Goal: Information Seeking & Learning: Learn about a topic

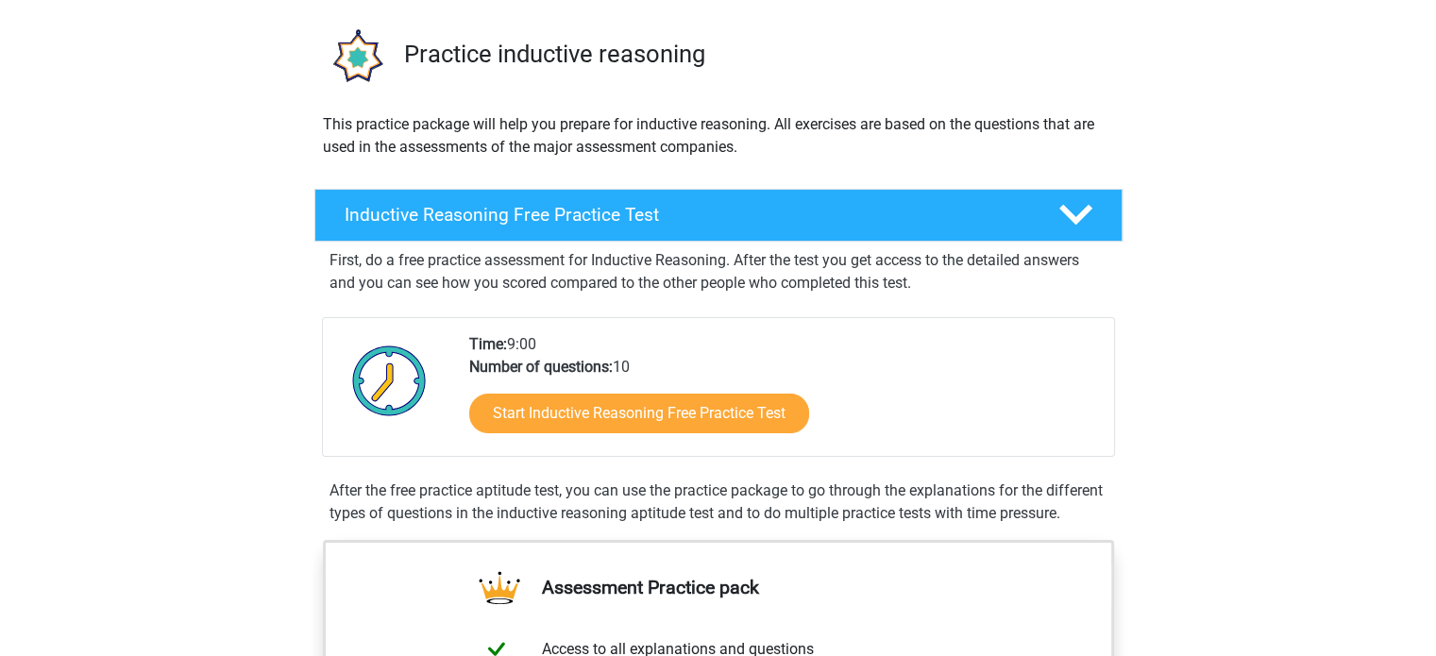
scroll to position [75, 0]
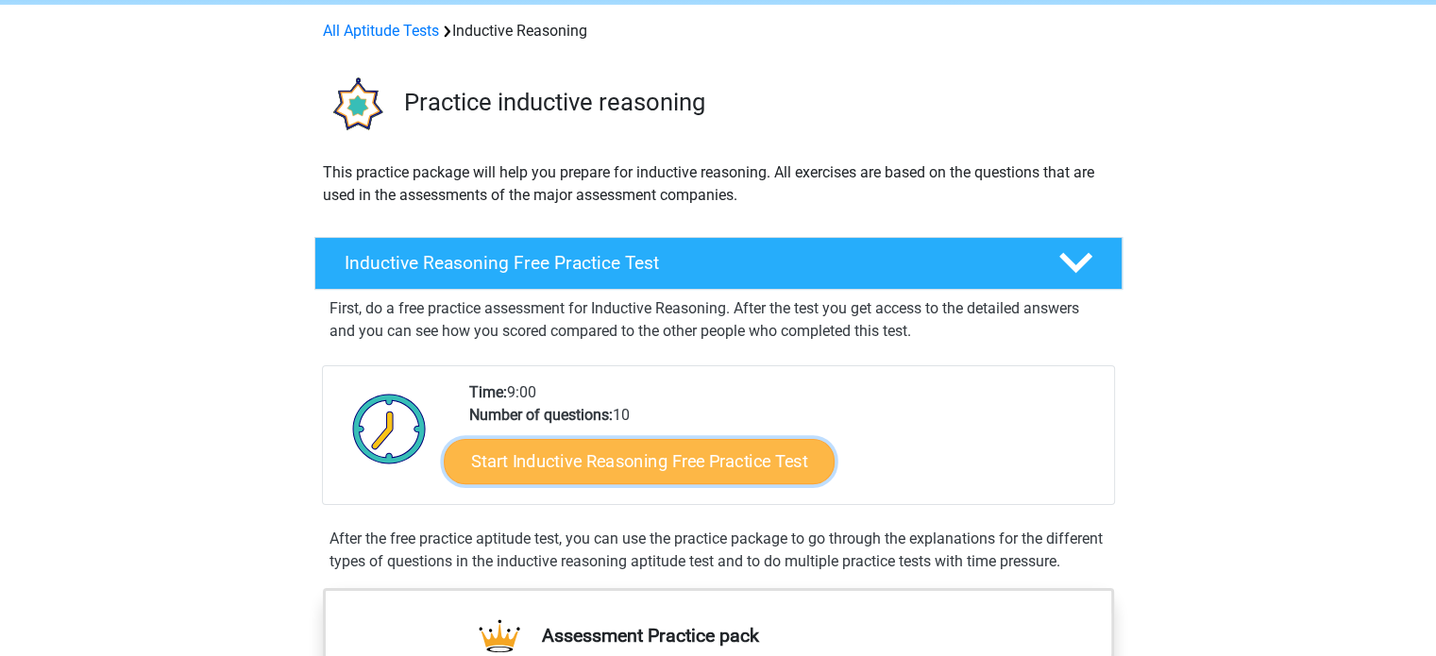
click at [586, 470] on link "Start Inductive Reasoning Free Practice Test" at bounding box center [639, 460] width 391 height 45
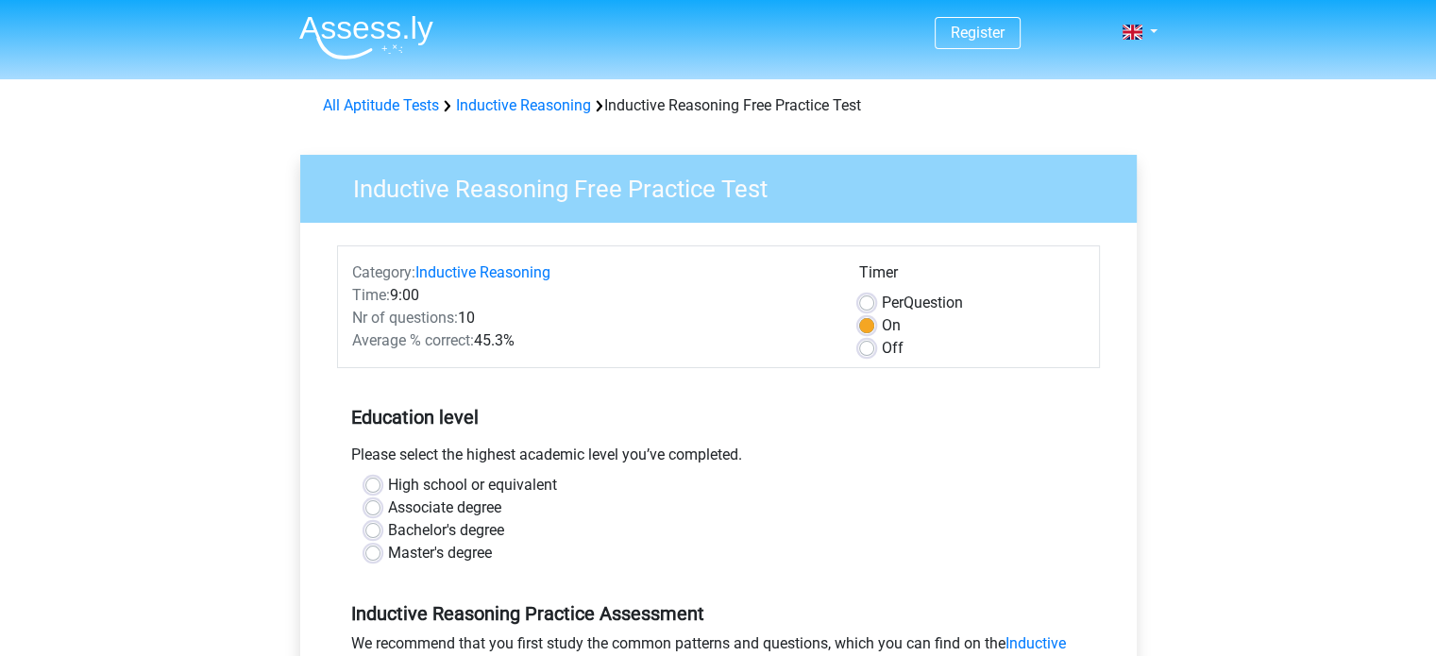
click at [388, 559] on label "Master's degree" at bounding box center [440, 553] width 104 height 23
click at [365, 559] on input "Master's degree" at bounding box center [372, 551] width 15 height 19
radio input "true"
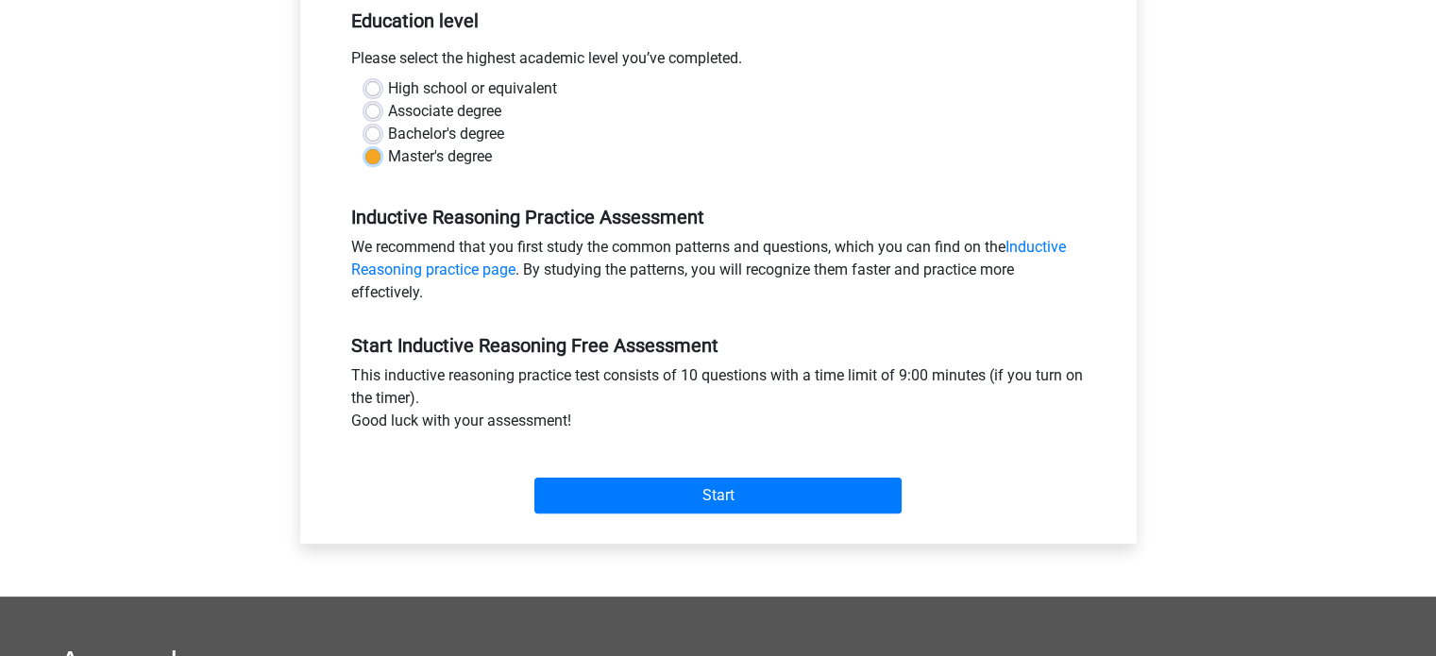
scroll to position [404, 0]
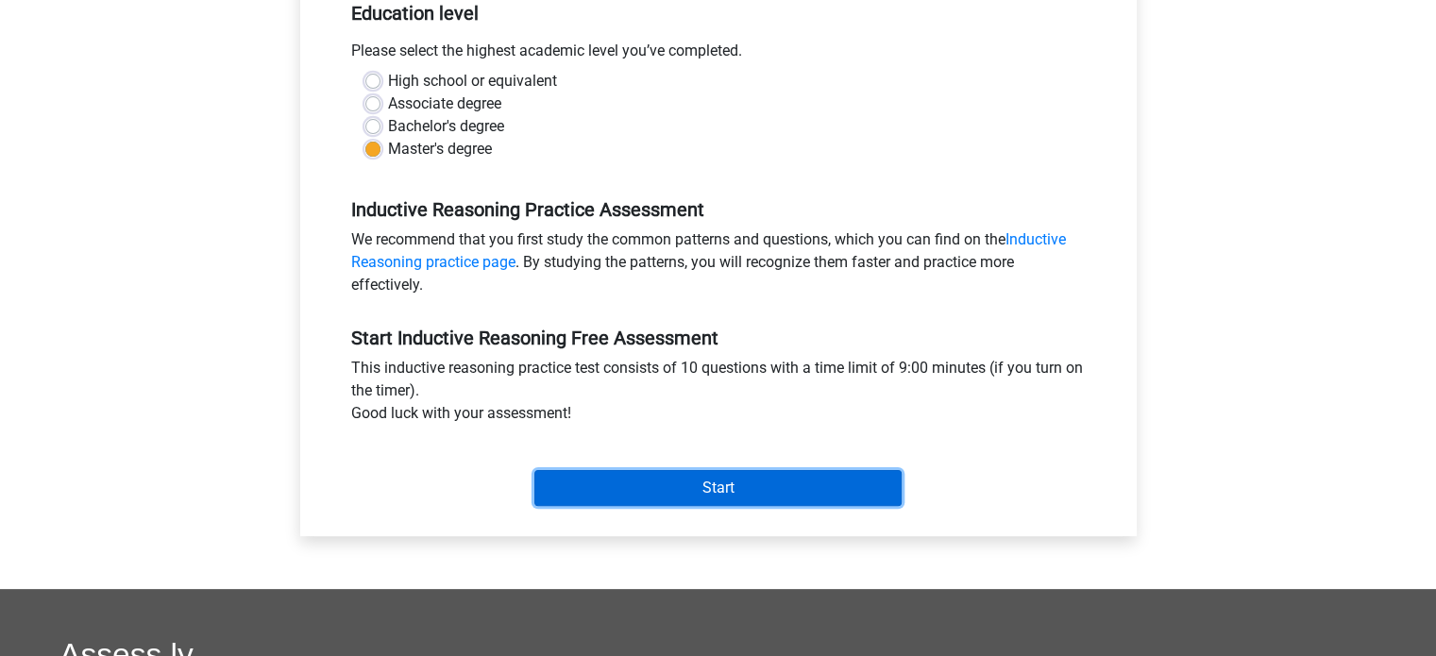
click at [732, 502] on input "Start" at bounding box center [717, 488] width 367 height 36
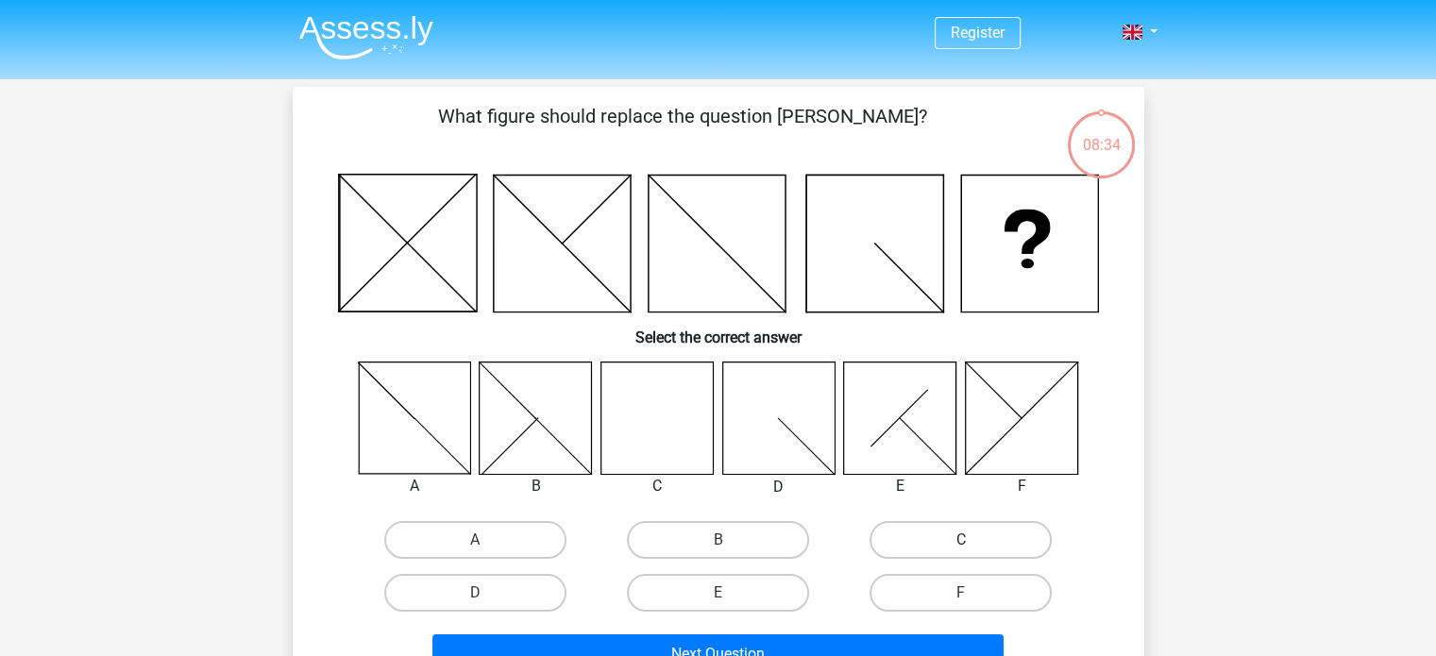
click at [947, 544] on label "C" at bounding box center [960, 540] width 182 height 38
click at [961, 544] on input "C" at bounding box center [967, 546] width 12 height 12
radio input "true"
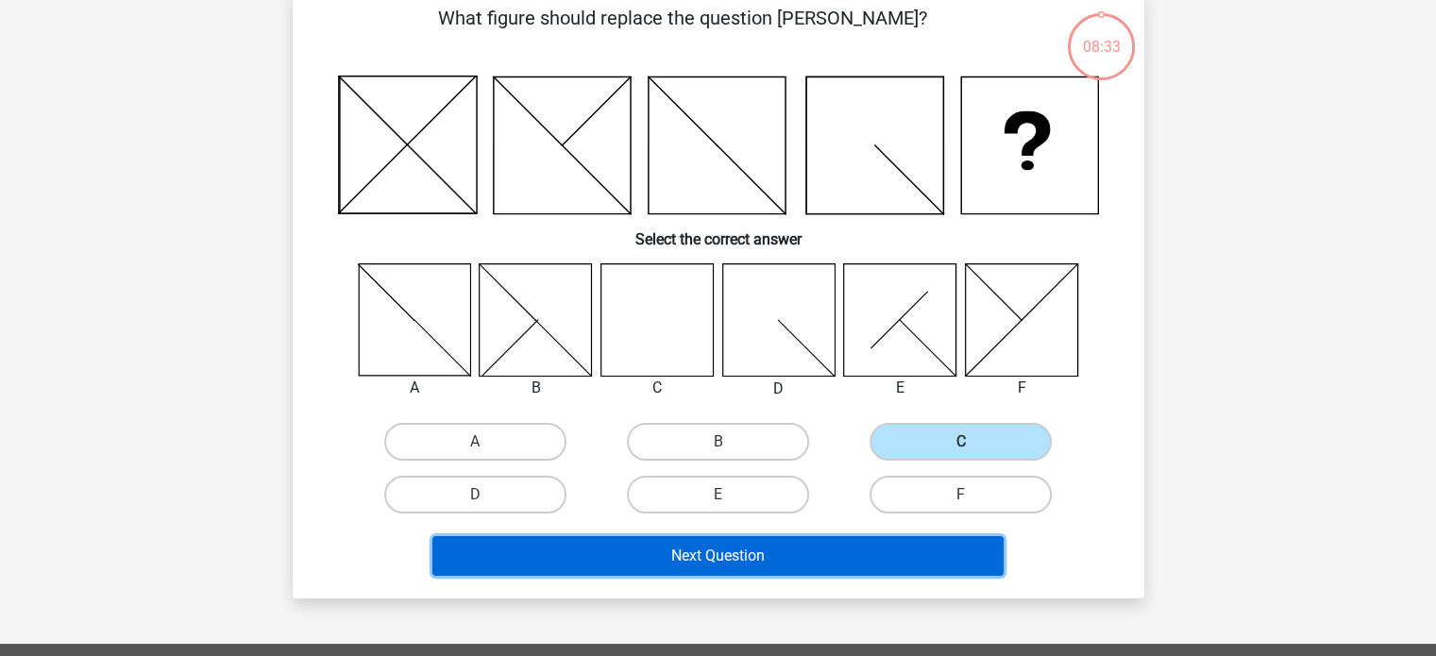
click at [852, 566] on button "Next Question" at bounding box center [717, 556] width 571 height 40
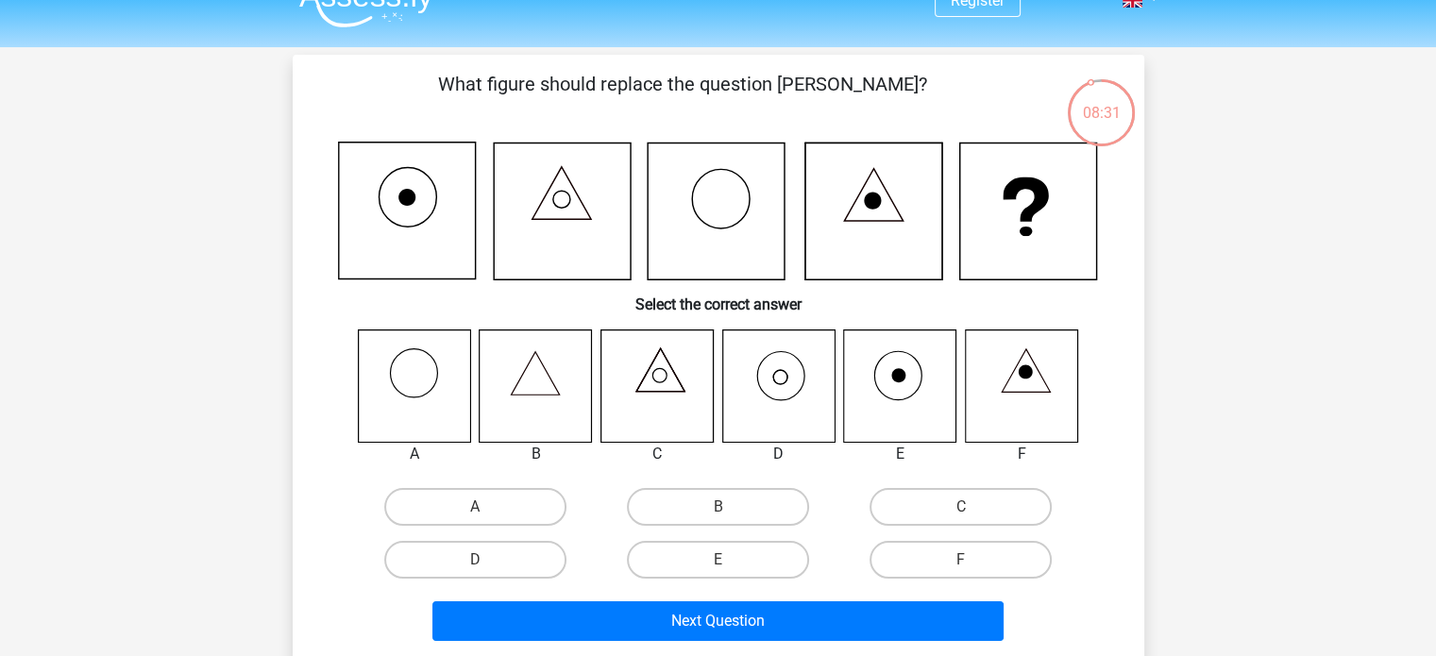
scroll to position [33, 0]
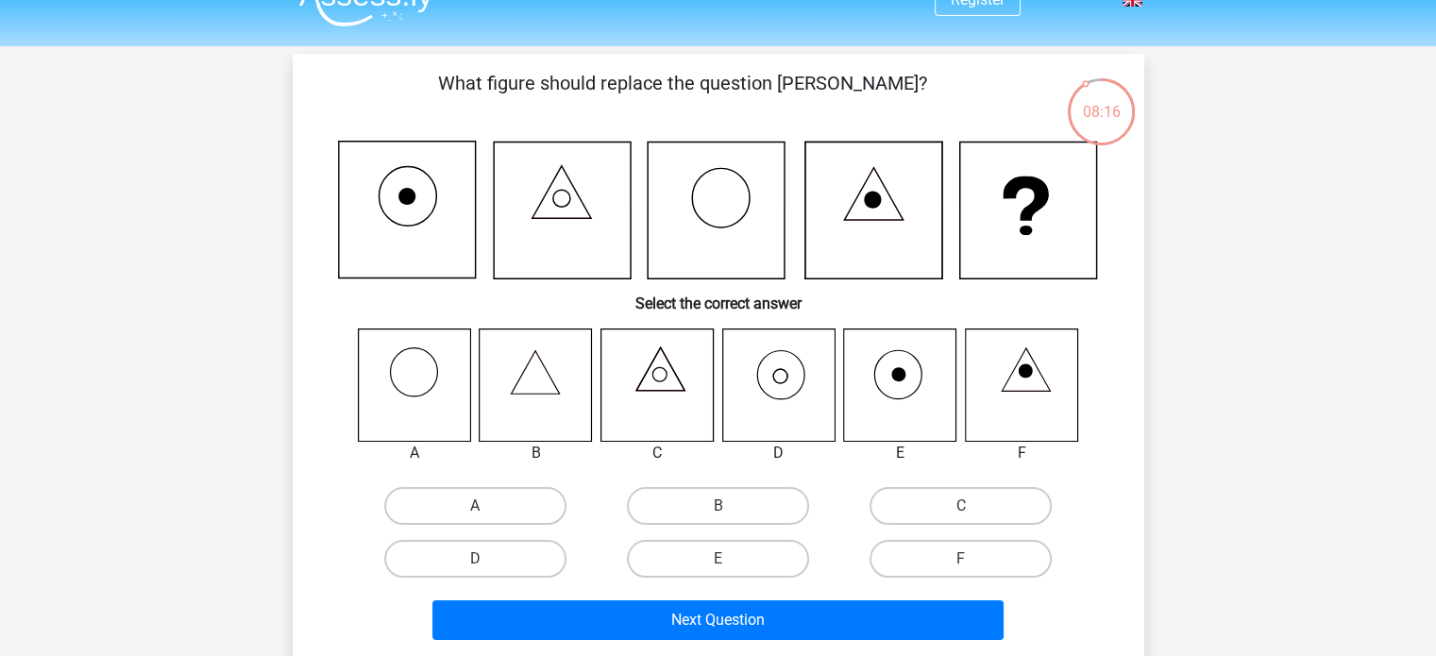
click at [476, 559] on input "D" at bounding box center [481, 565] width 12 height 12
radio input "true"
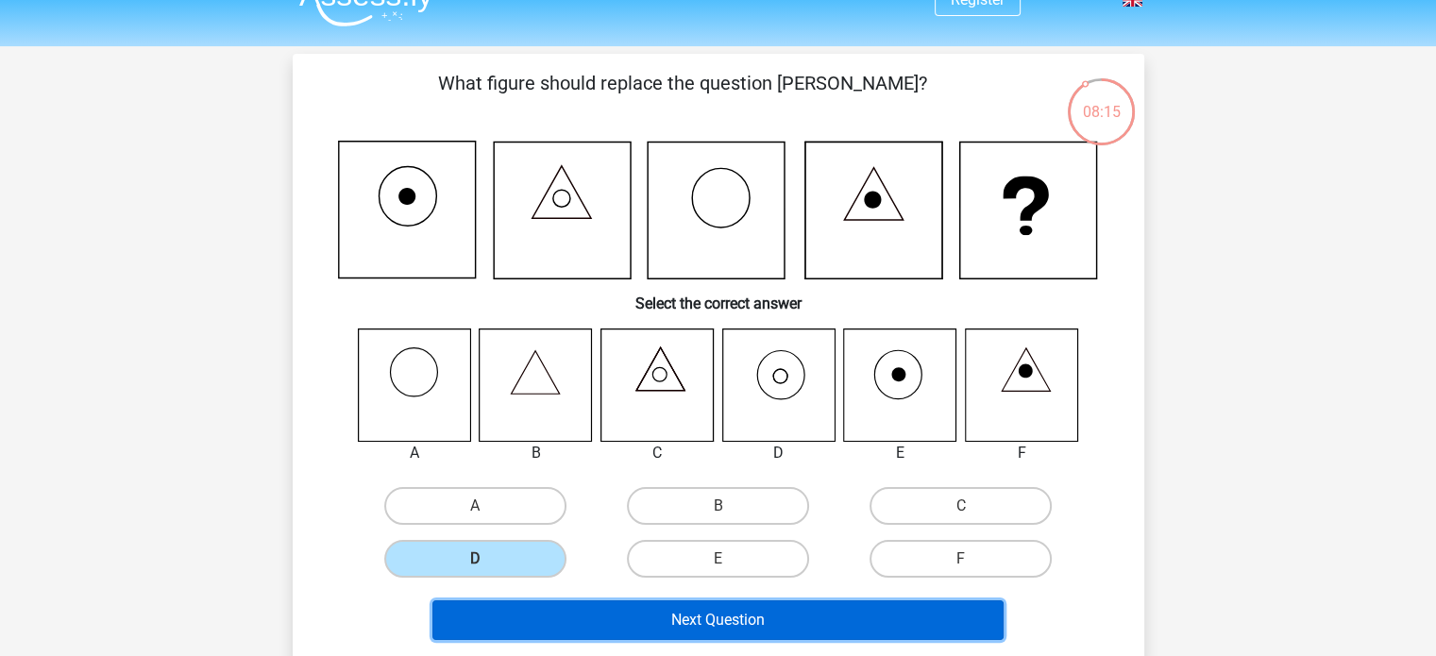
click at [559, 615] on button "Next Question" at bounding box center [717, 620] width 571 height 40
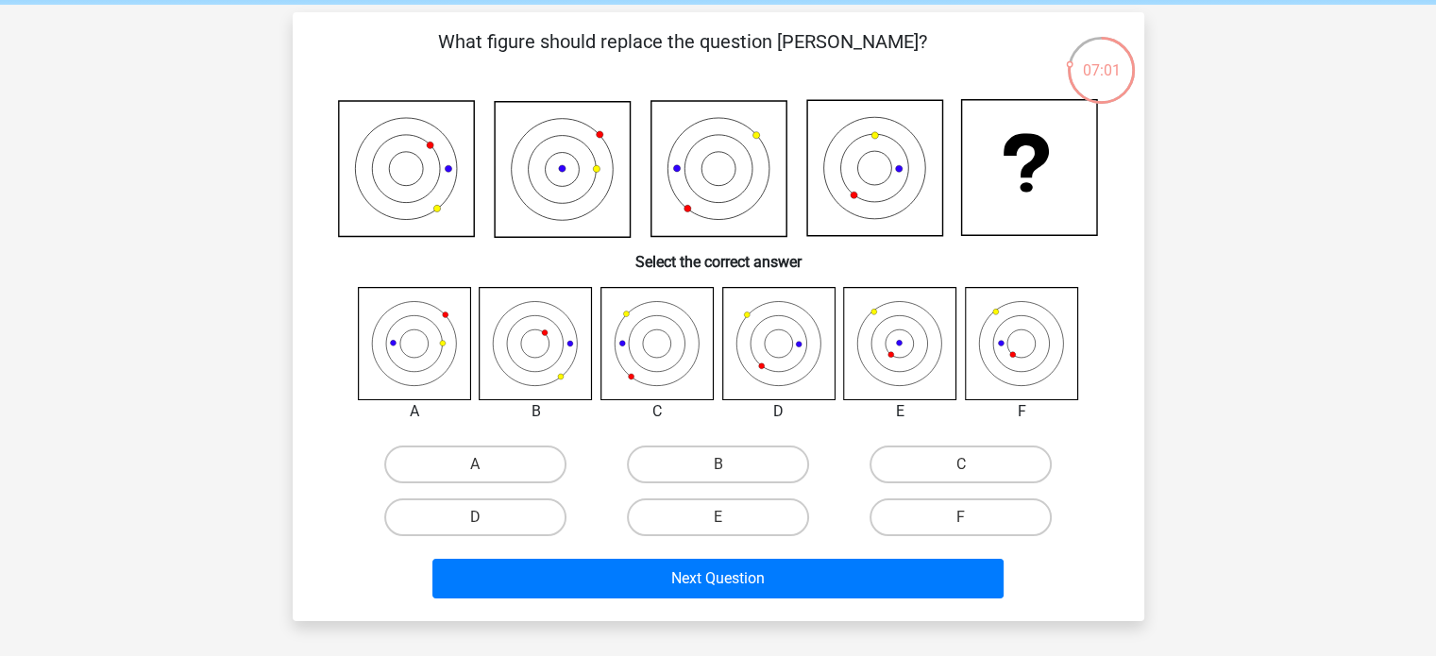
scroll to position [76, 0]
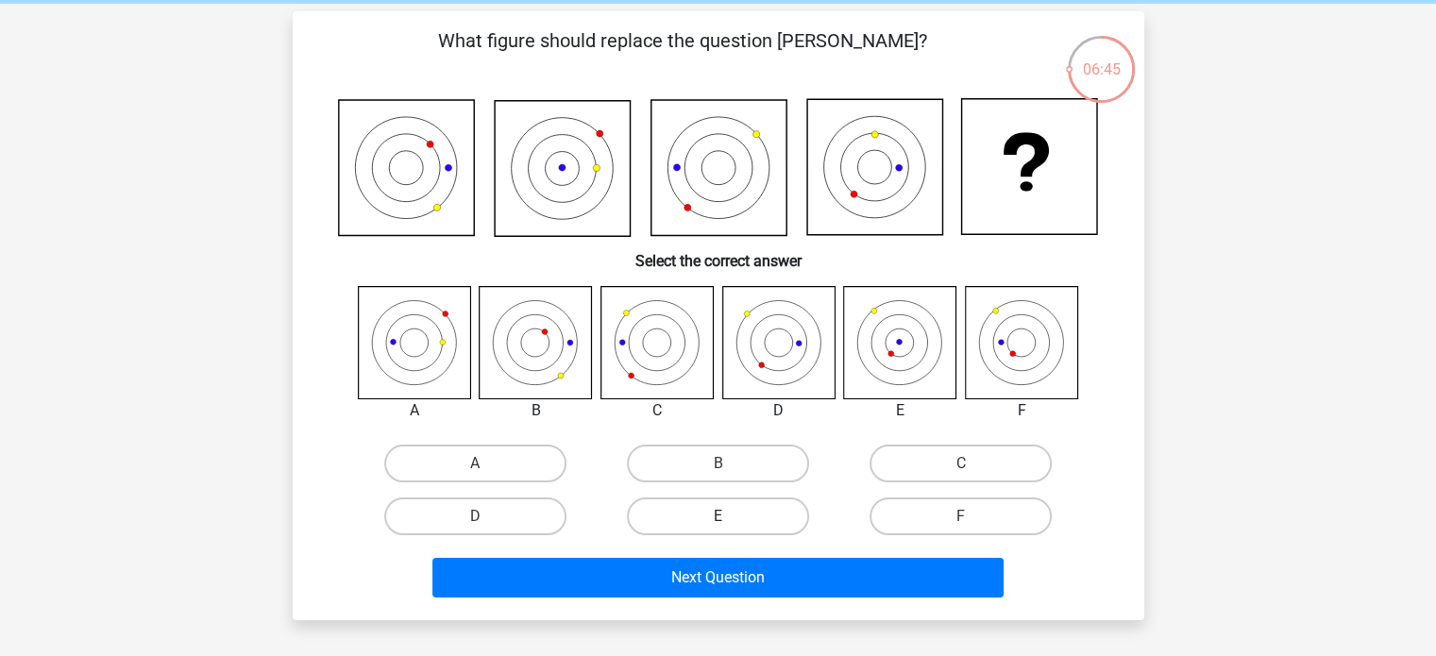
click at [731, 516] on label "E" at bounding box center [718, 516] width 182 height 38
click at [730, 516] on input "E" at bounding box center [723, 522] width 12 height 12
radio input "true"
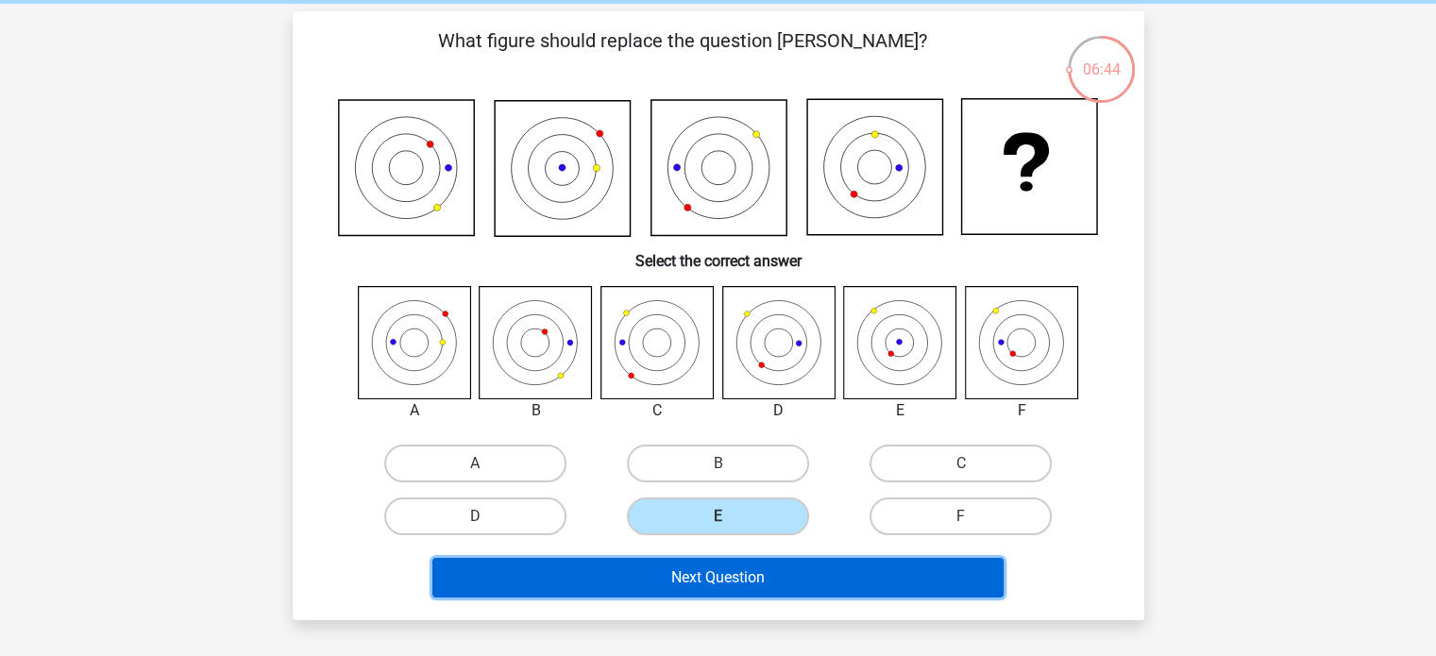
click at [797, 580] on button "Next Question" at bounding box center [717, 578] width 571 height 40
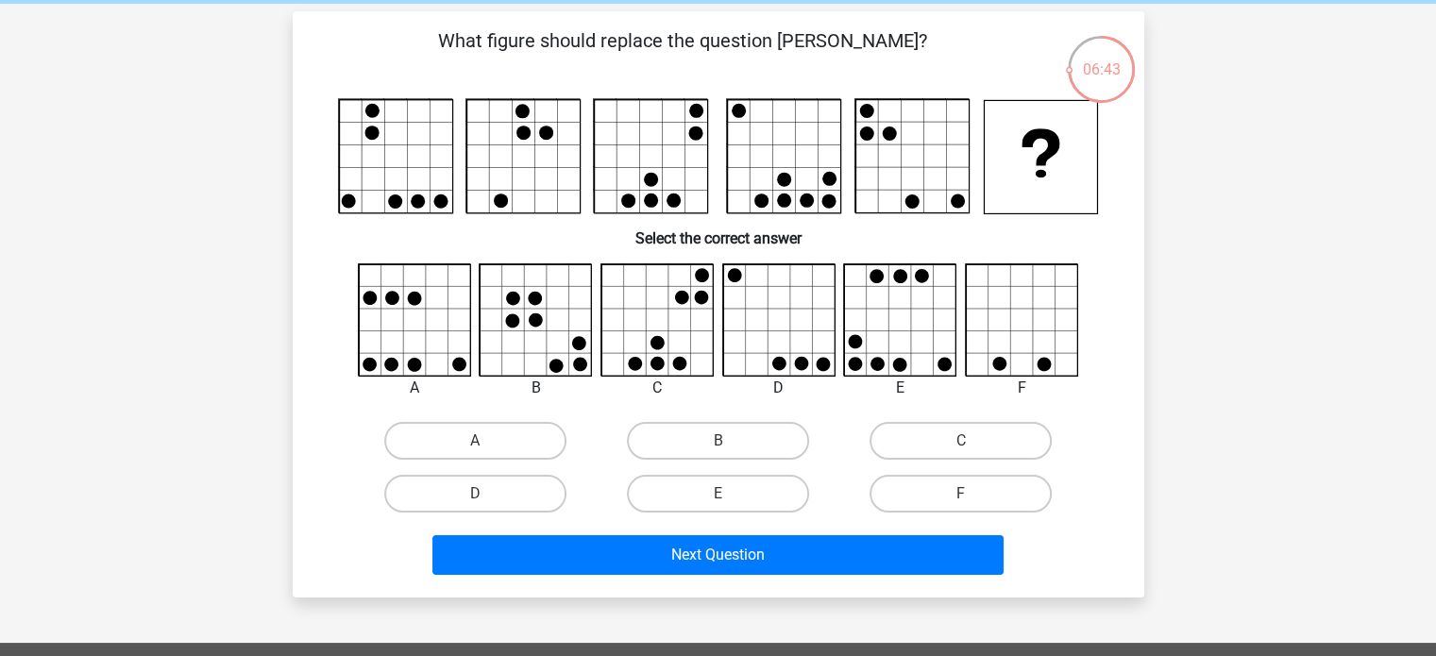
scroll to position [87, 0]
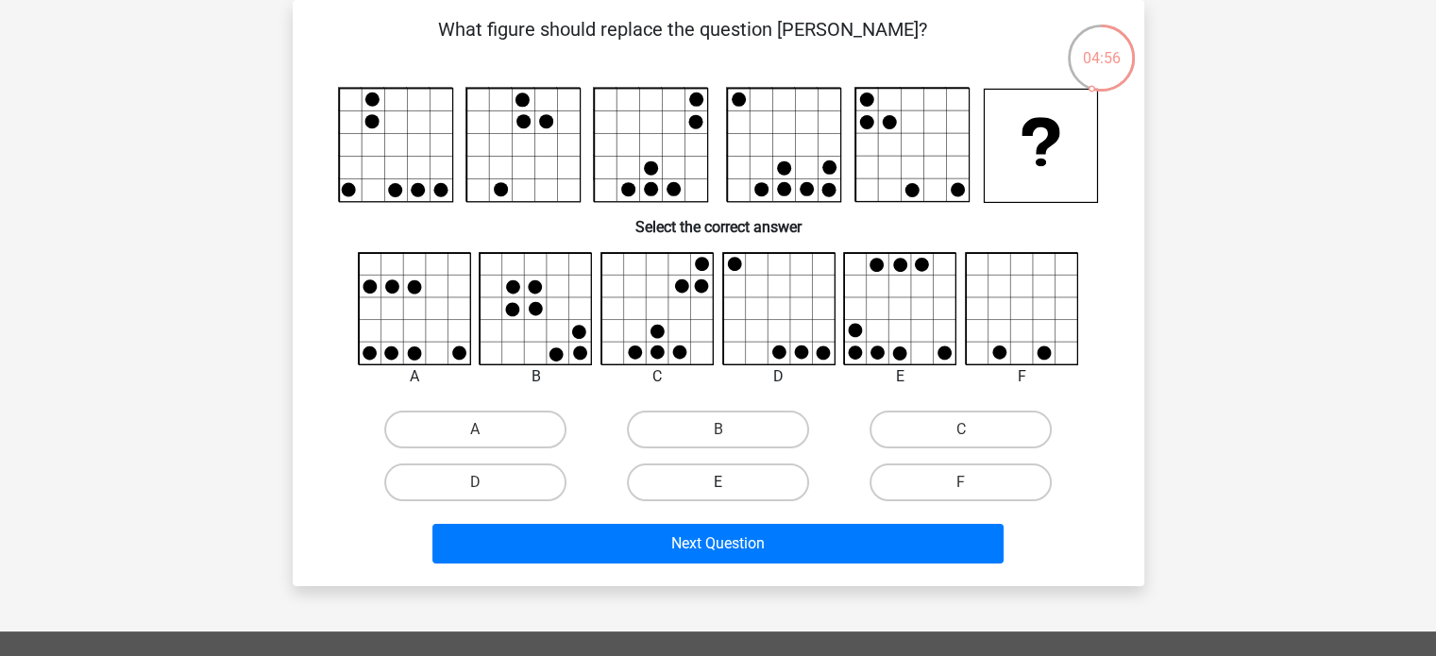
click at [749, 485] on label "E" at bounding box center [718, 482] width 182 height 38
click at [730, 485] on input "E" at bounding box center [723, 488] width 12 height 12
radio input "true"
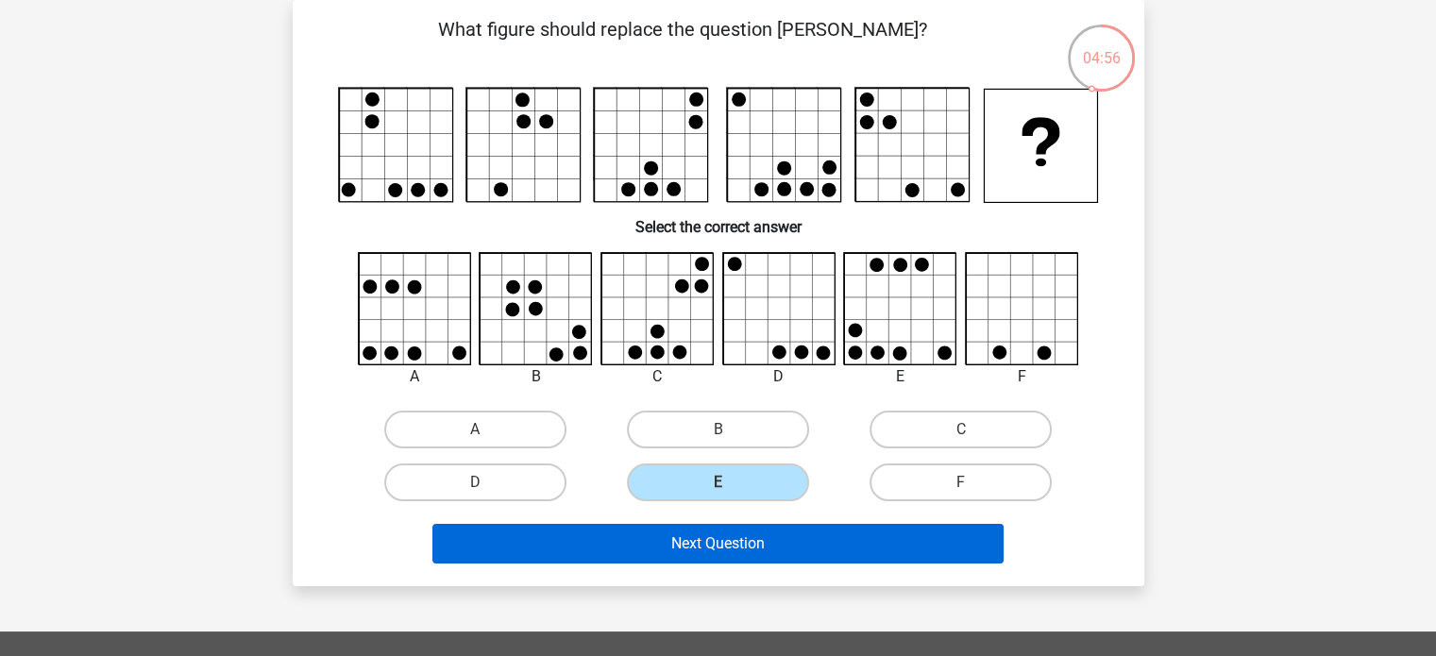
click at [770, 559] on button "Next Question" at bounding box center [717, 544] width 571 height 40
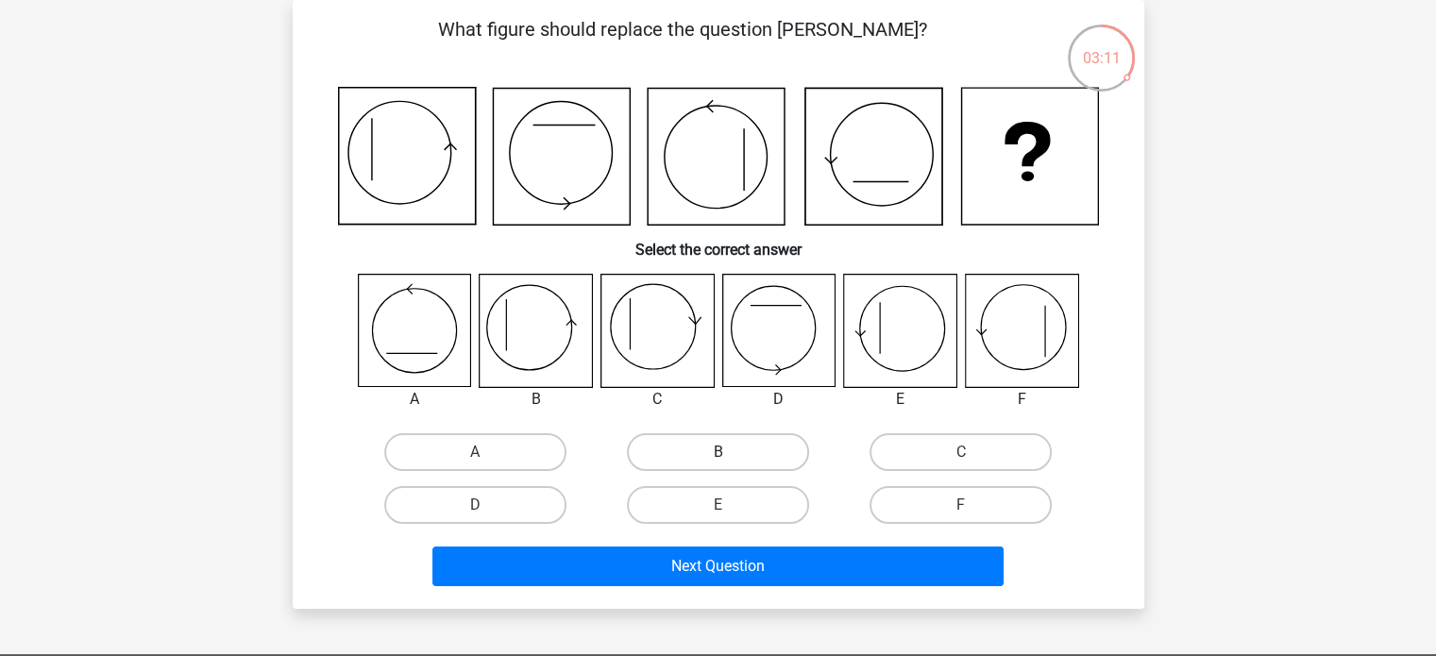
click at [706, 434] on label "B" at bounding box center [718, 452] width 182 height 38
click at [717, 452] on input "B" at bounding box center [723, 458] width 12 height 12
radio input "true"
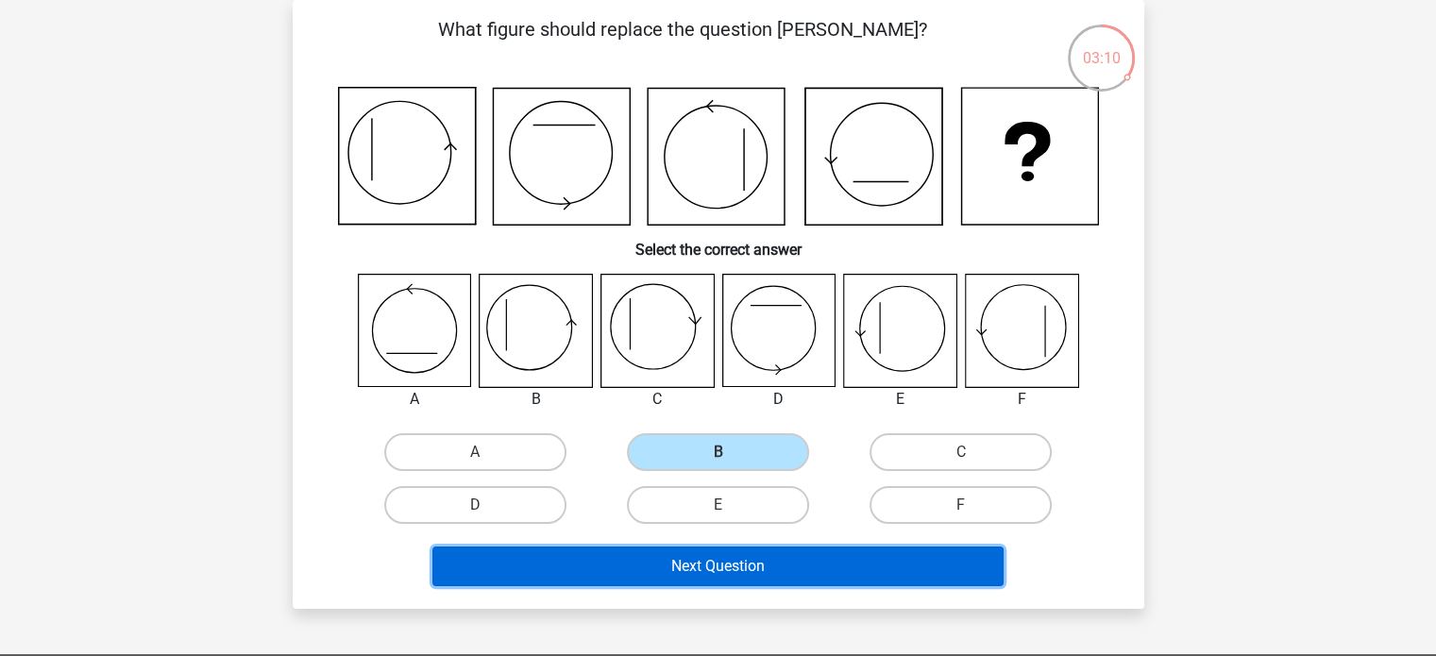
click at [699, 571] on button "Next Question" at bounding box center [717, 566] width 571 height 40
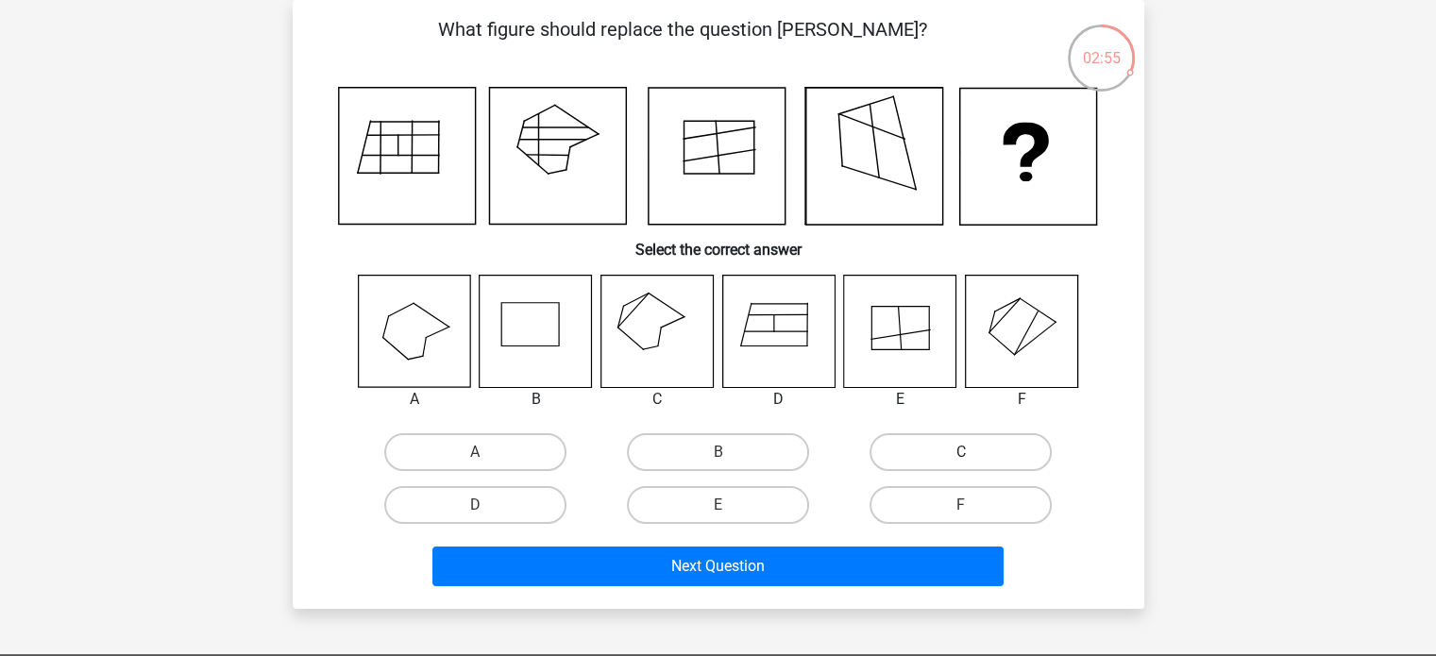
click at [949, 466] on label "C" at bounding box center [960, 452] width 182 height 38
click at [961, 464] on input "C" at bounding box center [967, 458] width 12 height 12
radio input "true"
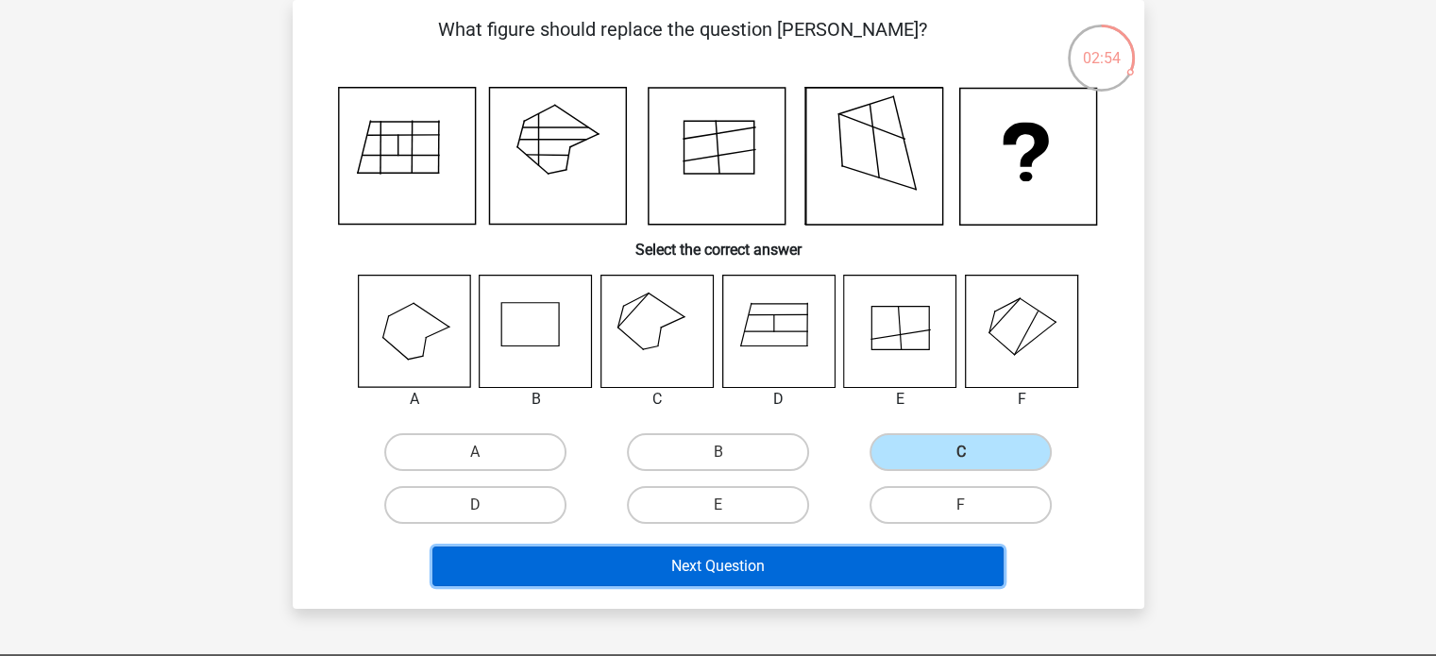
click at [840, 566] on button "Next Question" at bounding box center [717, 566] width 571 height 40
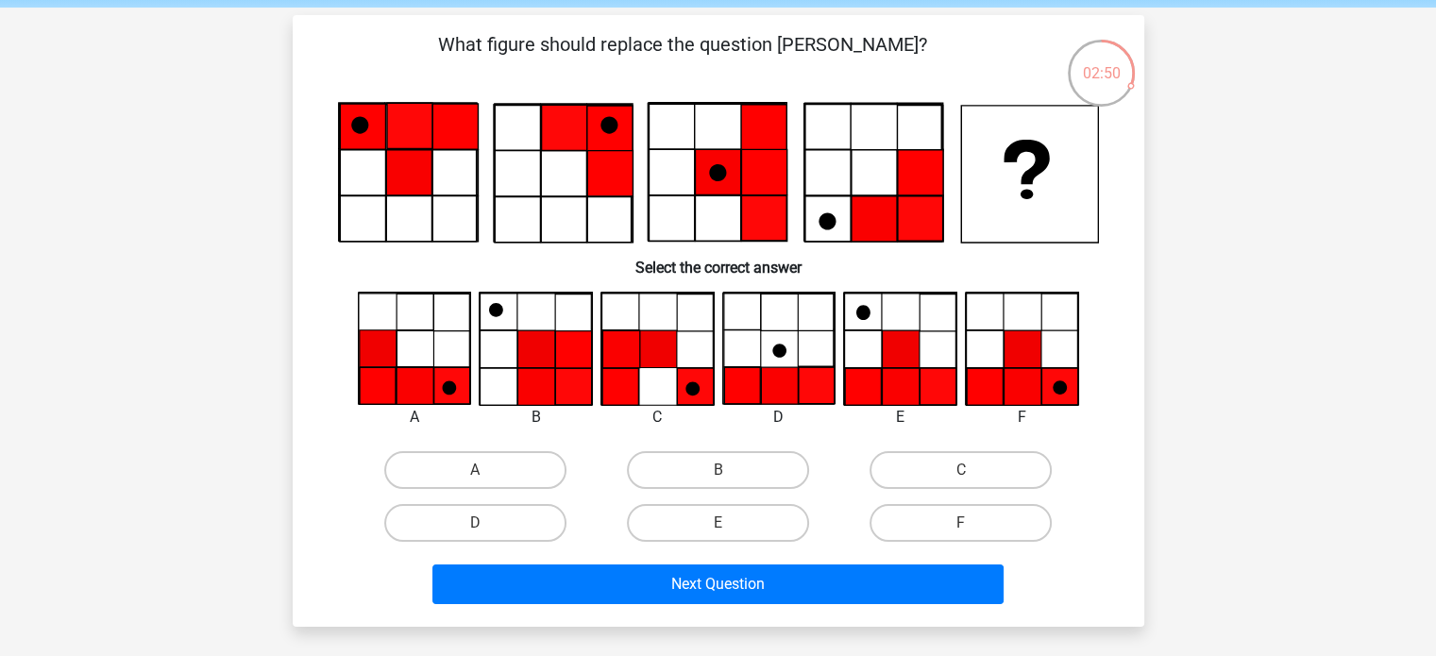
scroll to position [76, 0]
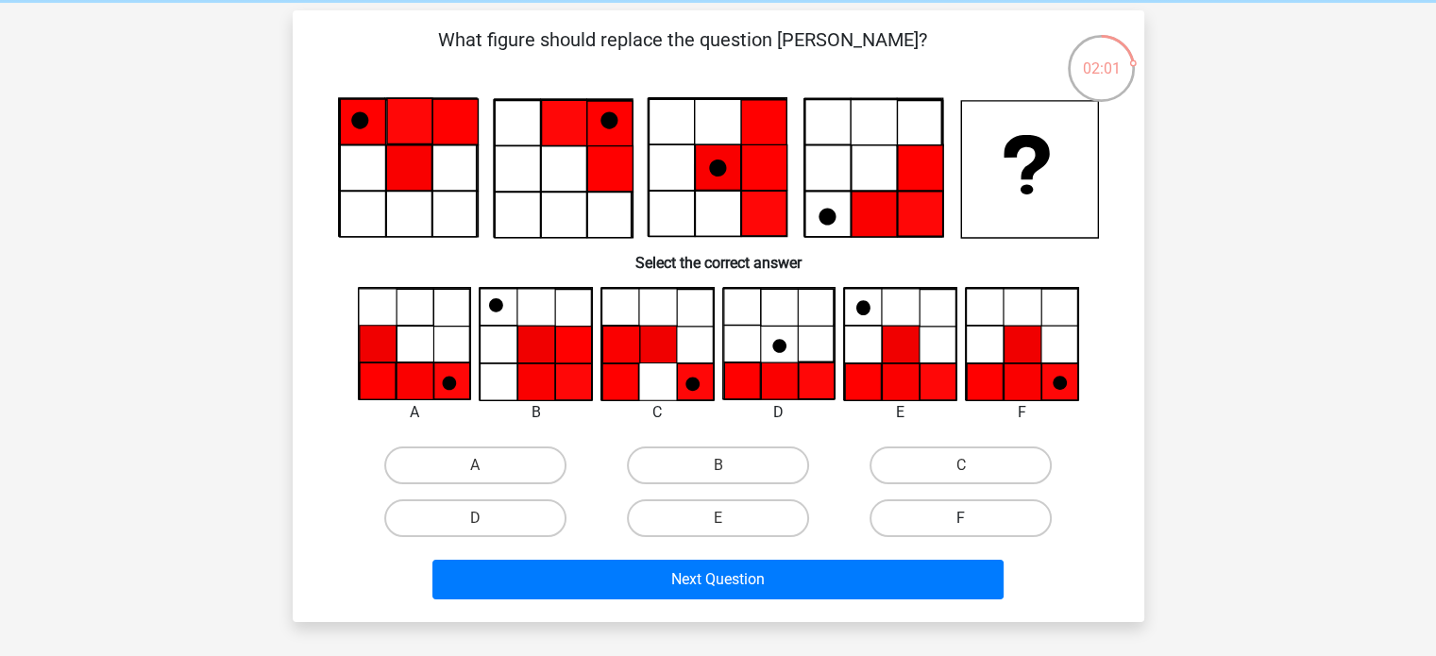
click at [948, 527] on label "F" at bounding box center [960, 518] width 182 height 38
click at [961, 527] on input "F" at bounding box center [967, 524] width 12 height 12
radio input "true"
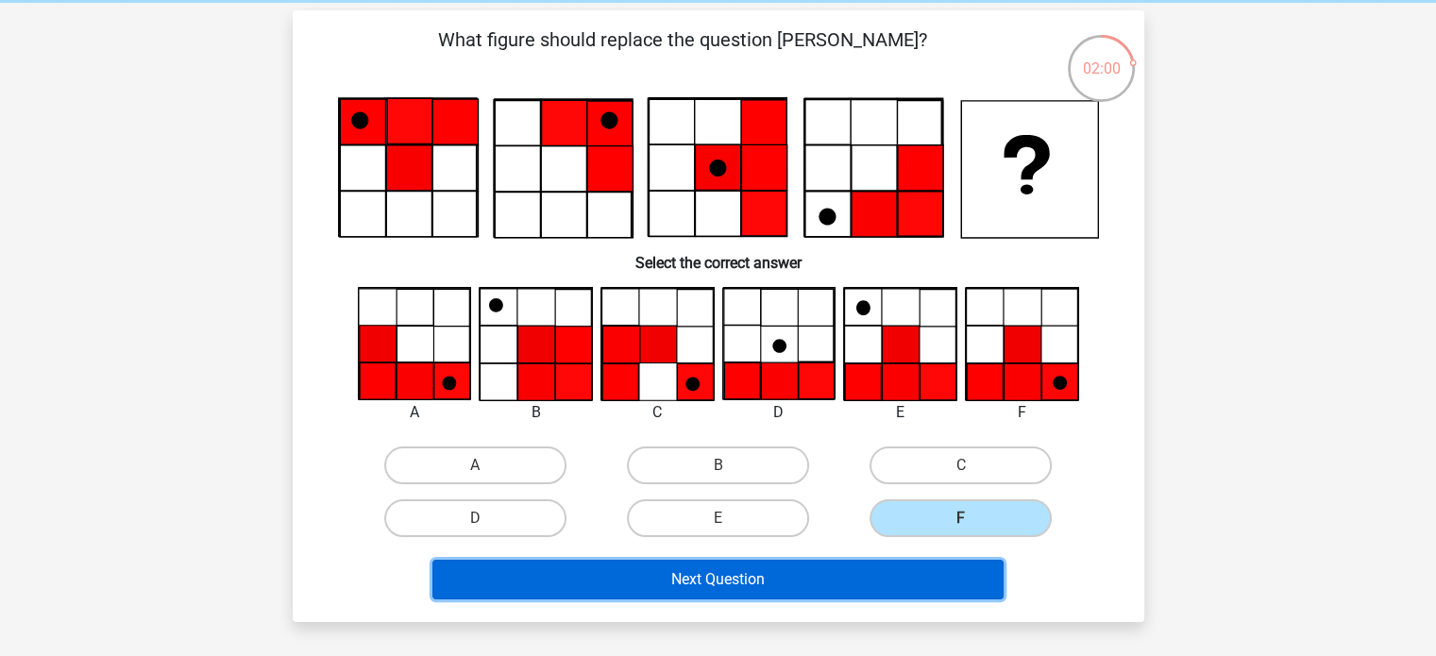
click at [887, 589] on button "Next Question" at bounding box center [717, 580] width 571 height 40
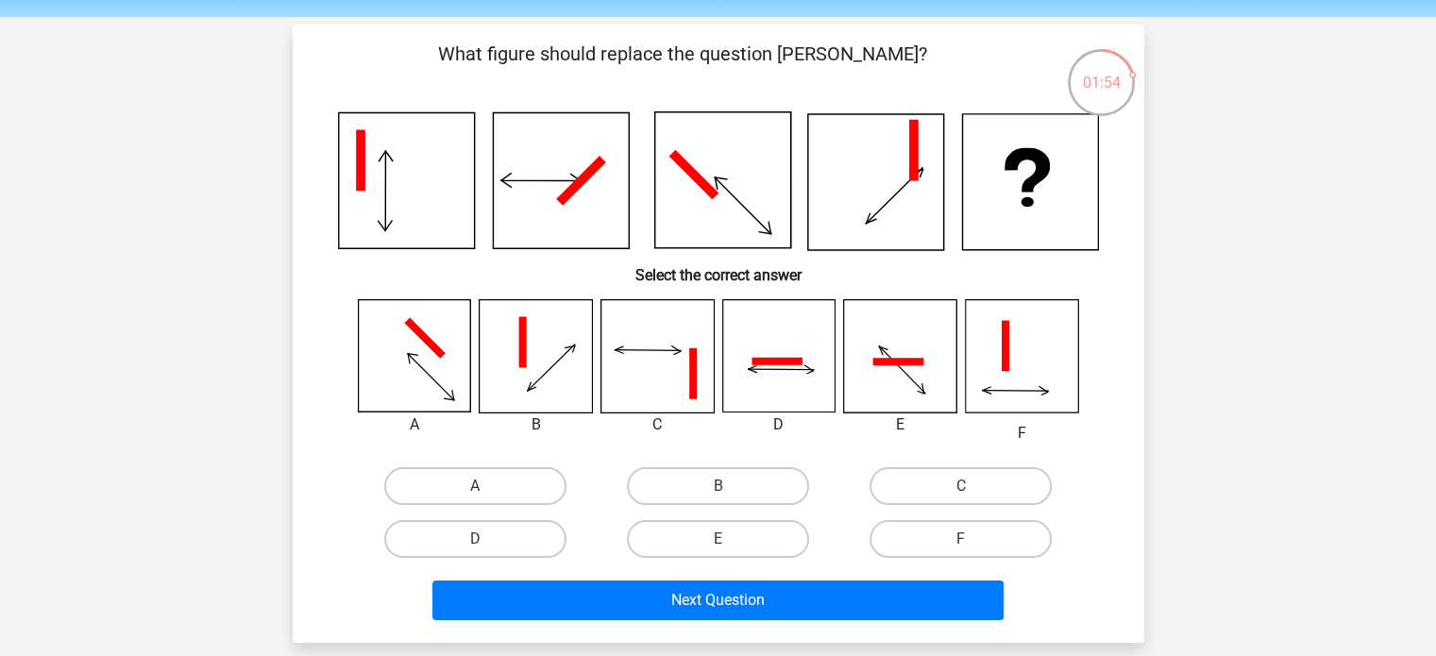
scroll to position [64, 0]
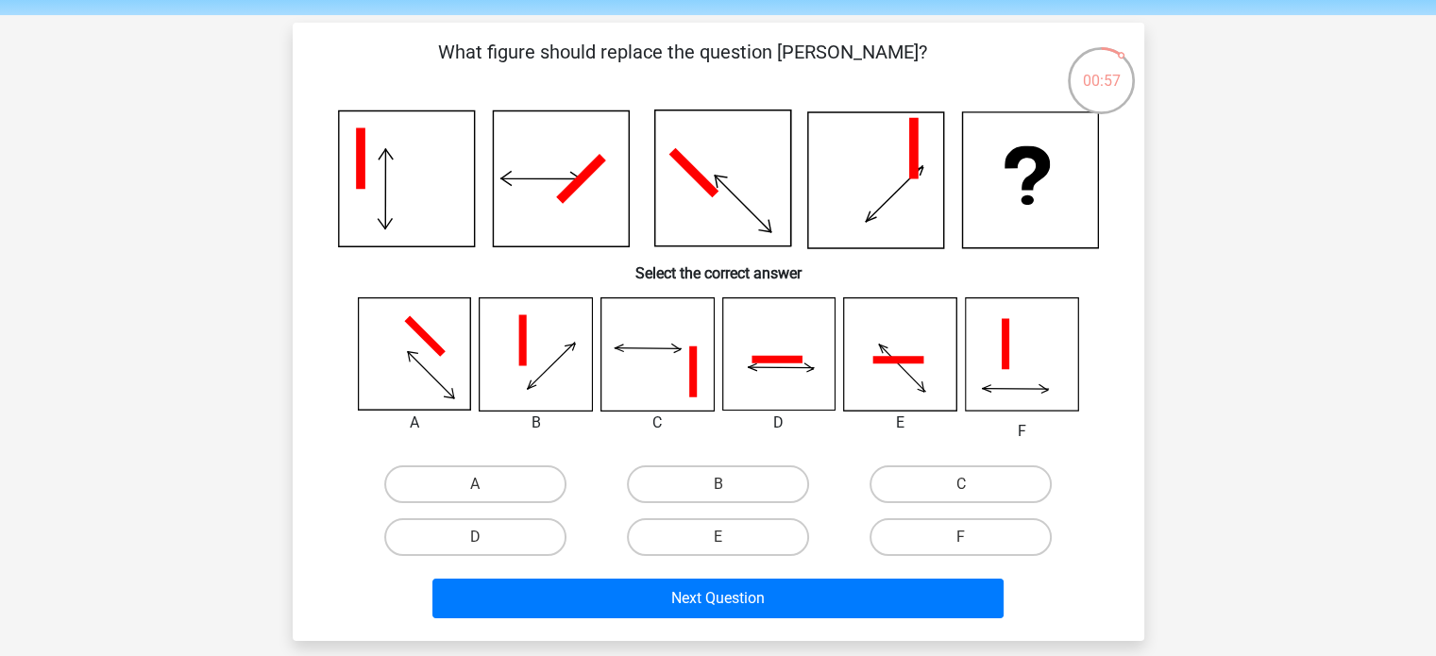
click at [434, 465] on label "A" at bounding box center [475, 484] width 182 height 38
click at [475, 484] on input "A" at bounding box center [481, 490] width 12 height 12
radio input "true"
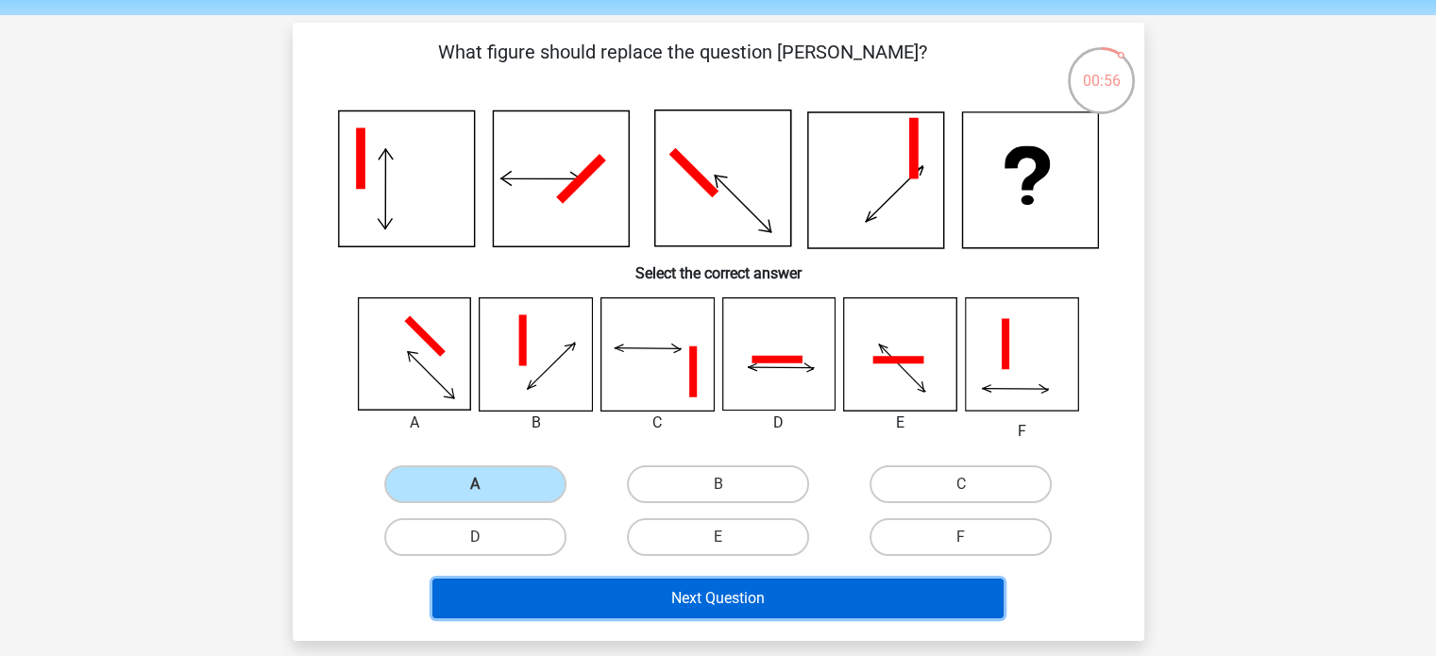
click at [582, 600] on button "Next Question" at bounding box center [717, 599] width 571 height 40
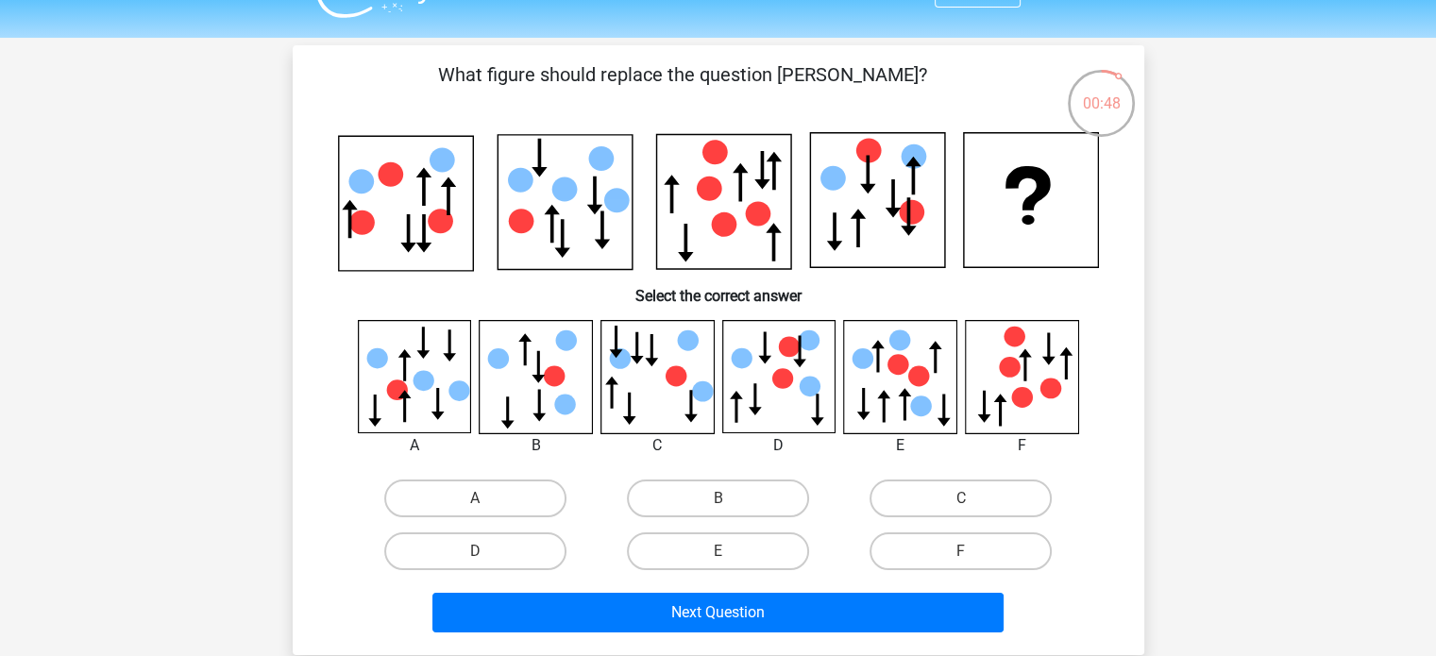
scroll to position [41, 0]
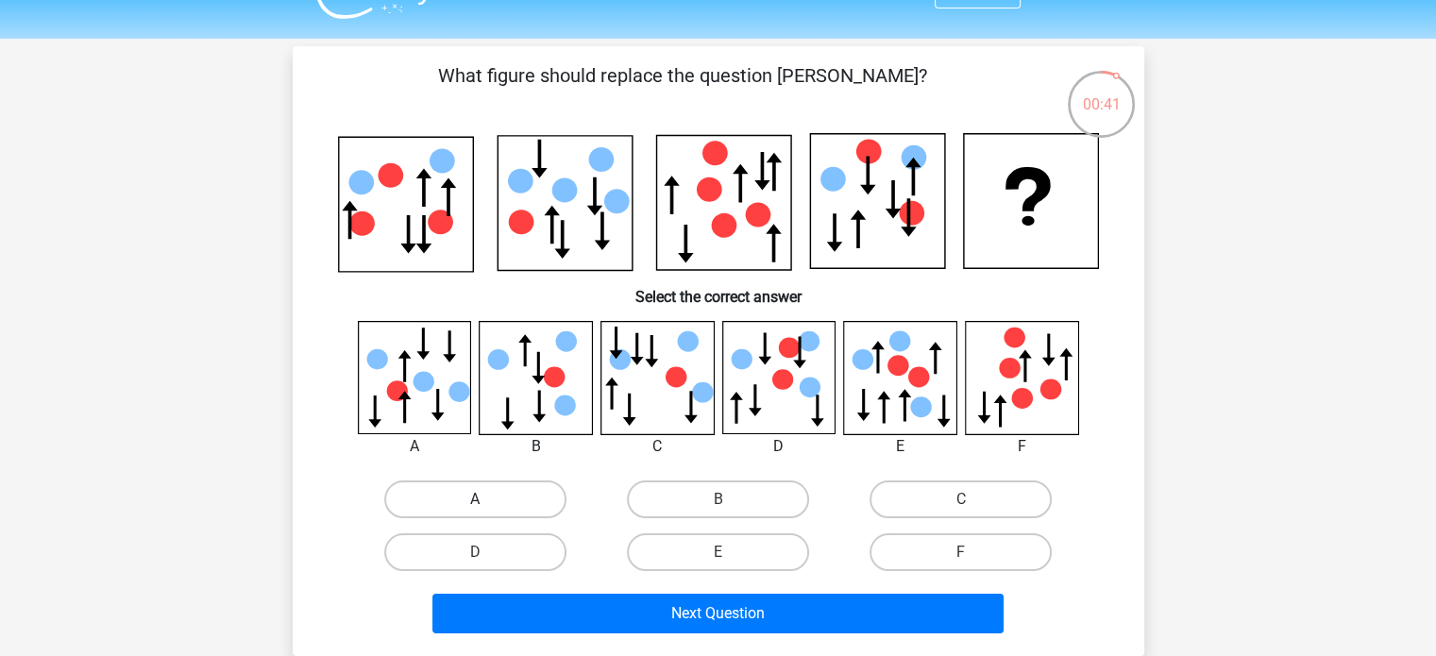
click at [404, 503] on label "A" at bounding box center [475, 499] width 182 height 38
click at [475, 503] on input "A" at bounding box center [481, 505] width 12 height 12
radio input "true"
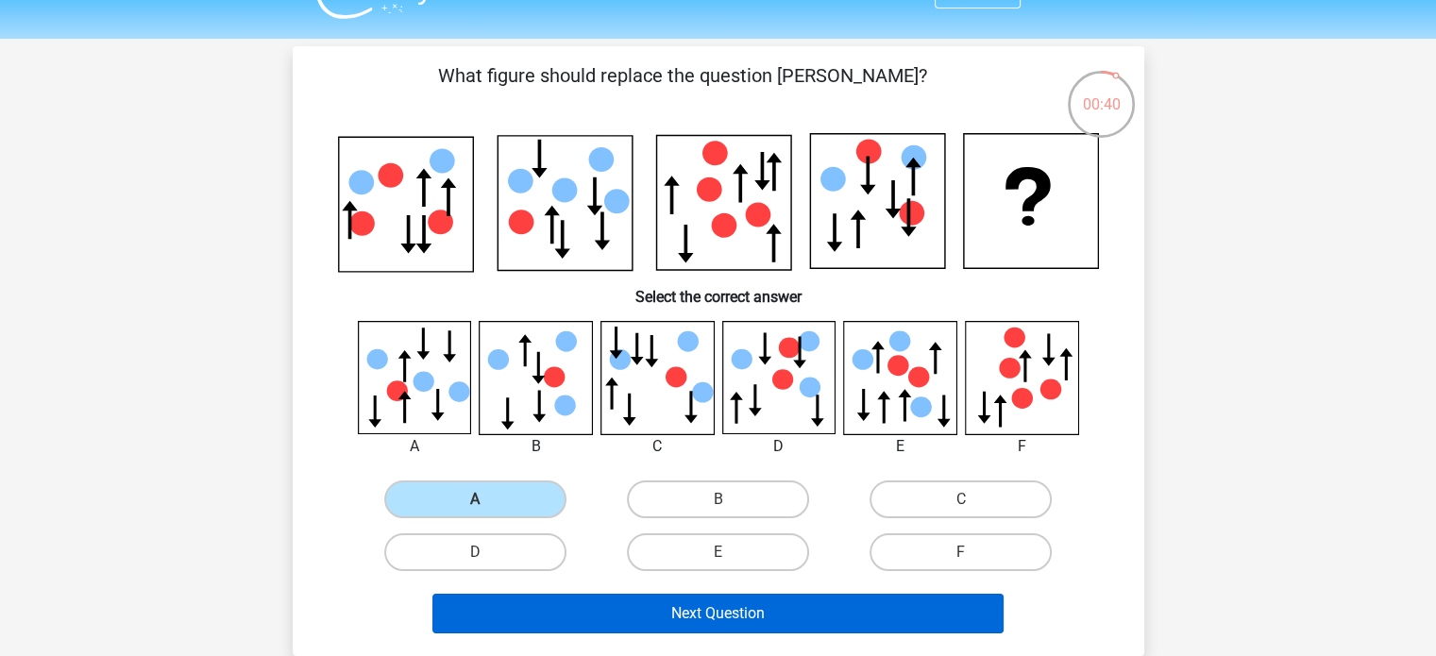
click at [559, 614] on button "Next Question" at bounding box center [717, 614] width 571 height 40
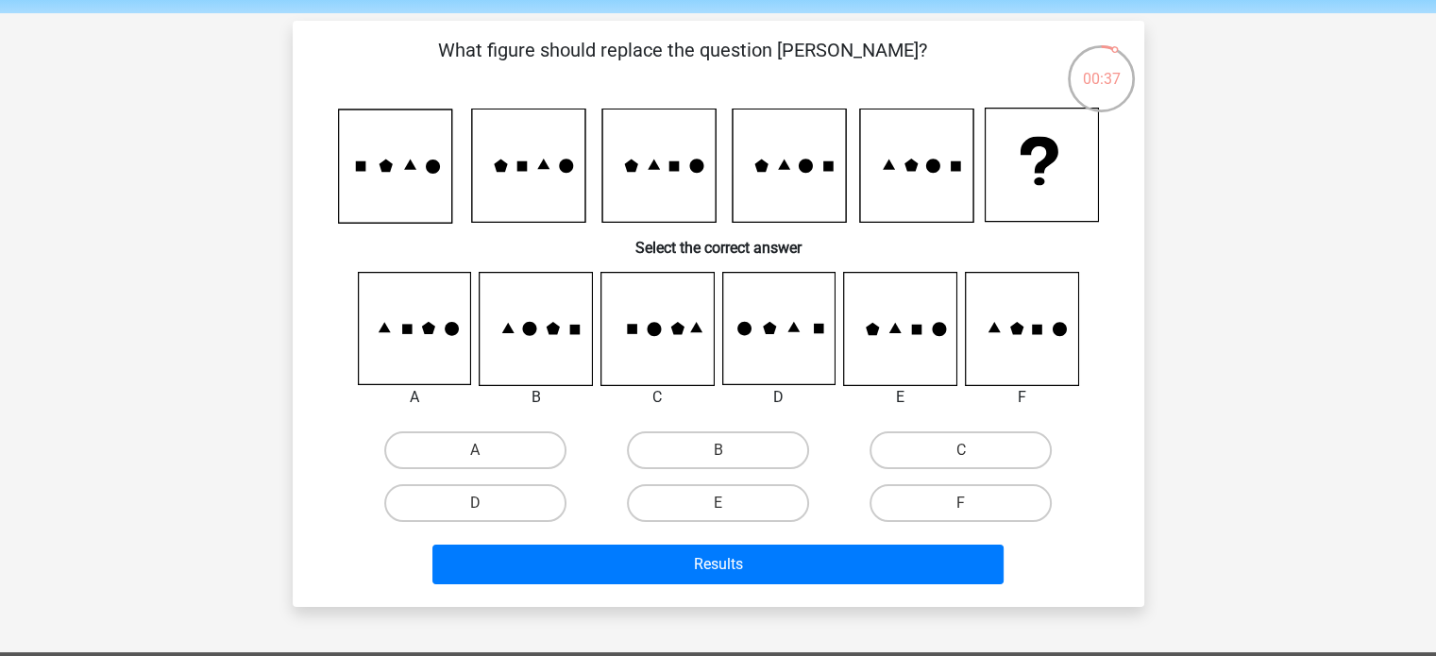
scroll to position [42, 0]
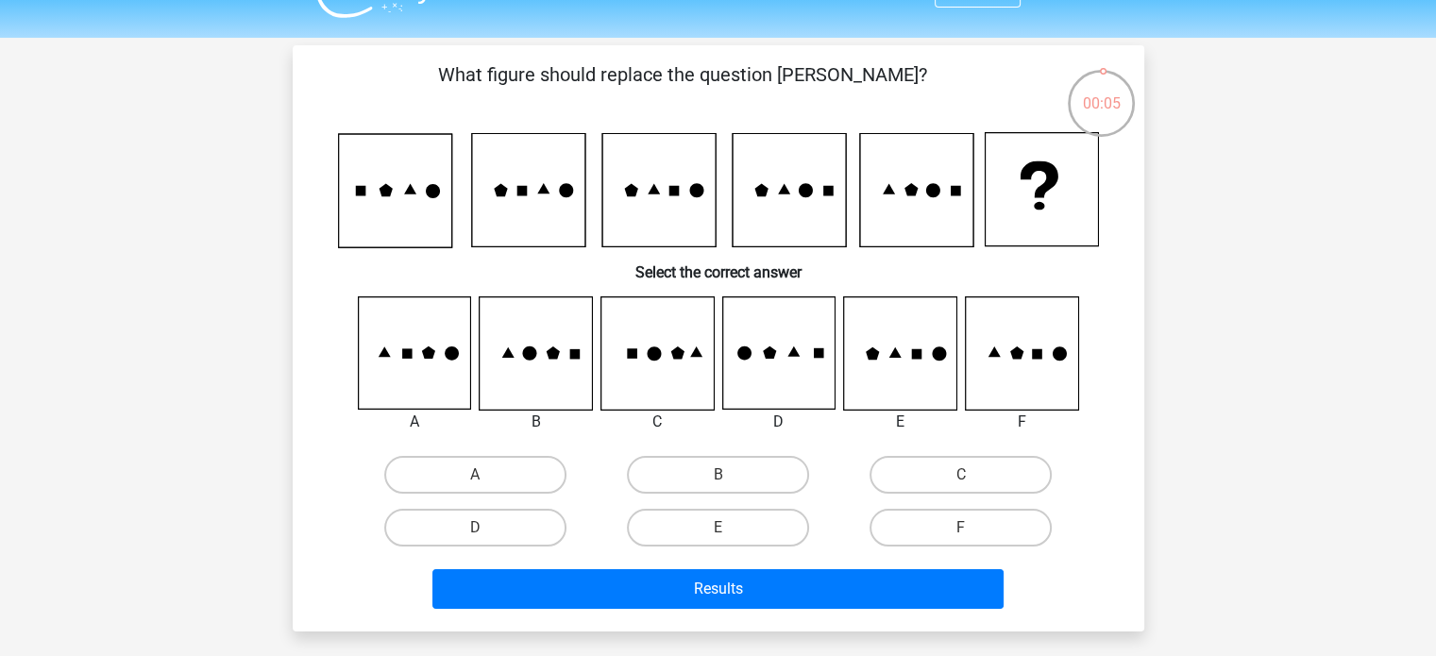
click at [708, 487] on label "B" at bounding box center [718, 475] width 182 height 38
click at [717, 487] on input "B" at bounding box center [723, 481] width 12 height 12
radio input "true"
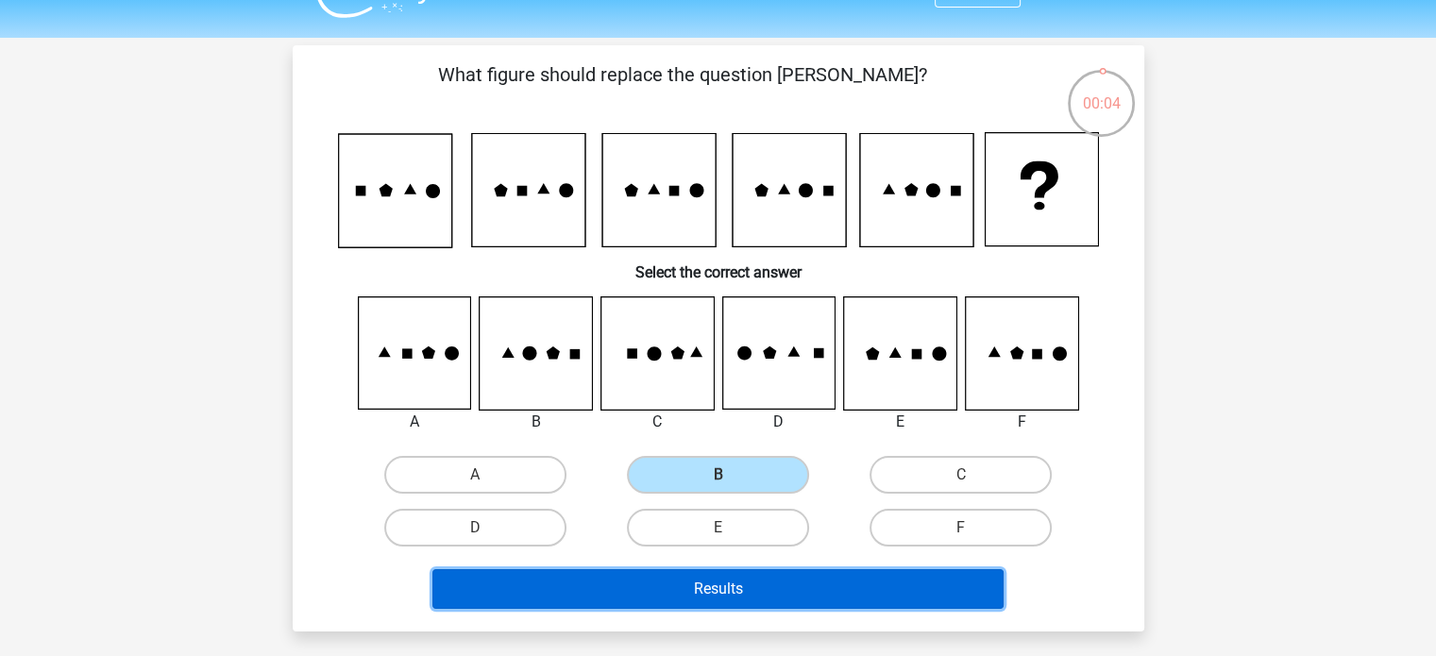
click at [702, 593] on button "Results" at bounding box center [717, 589] width 571 height 40
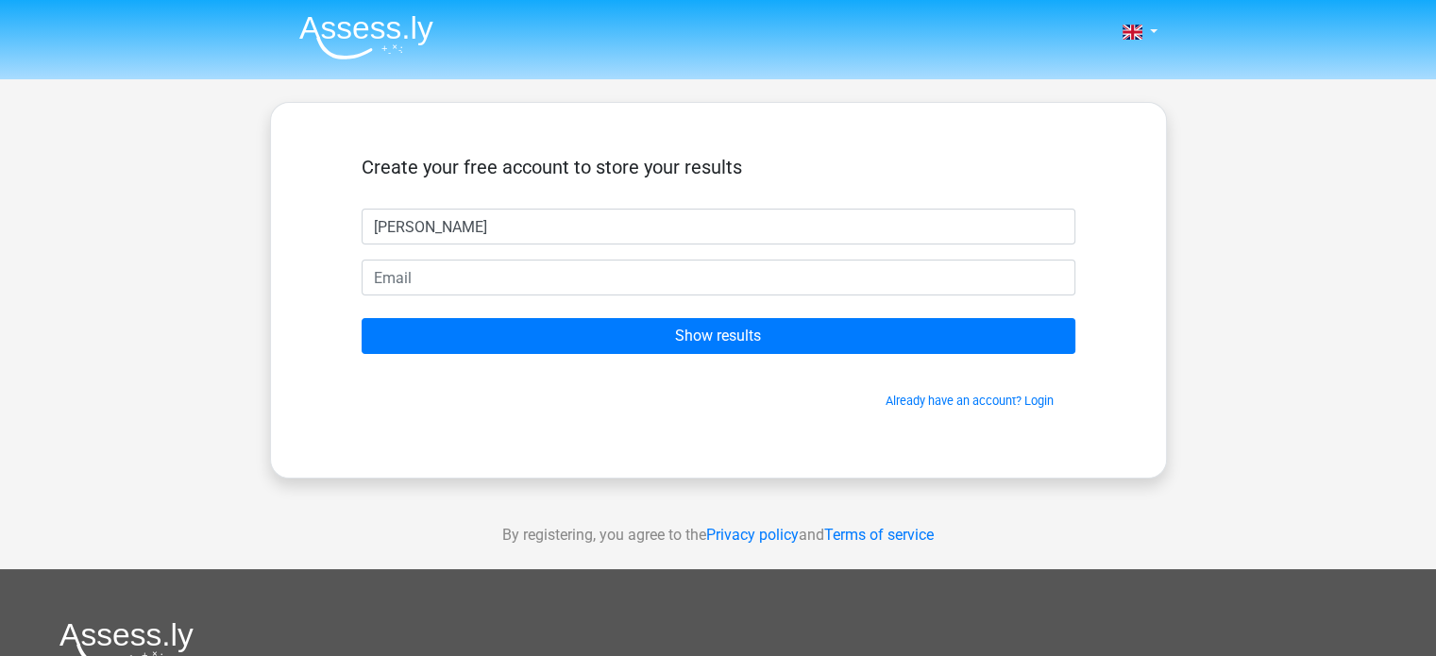
type input "rand ababneh"
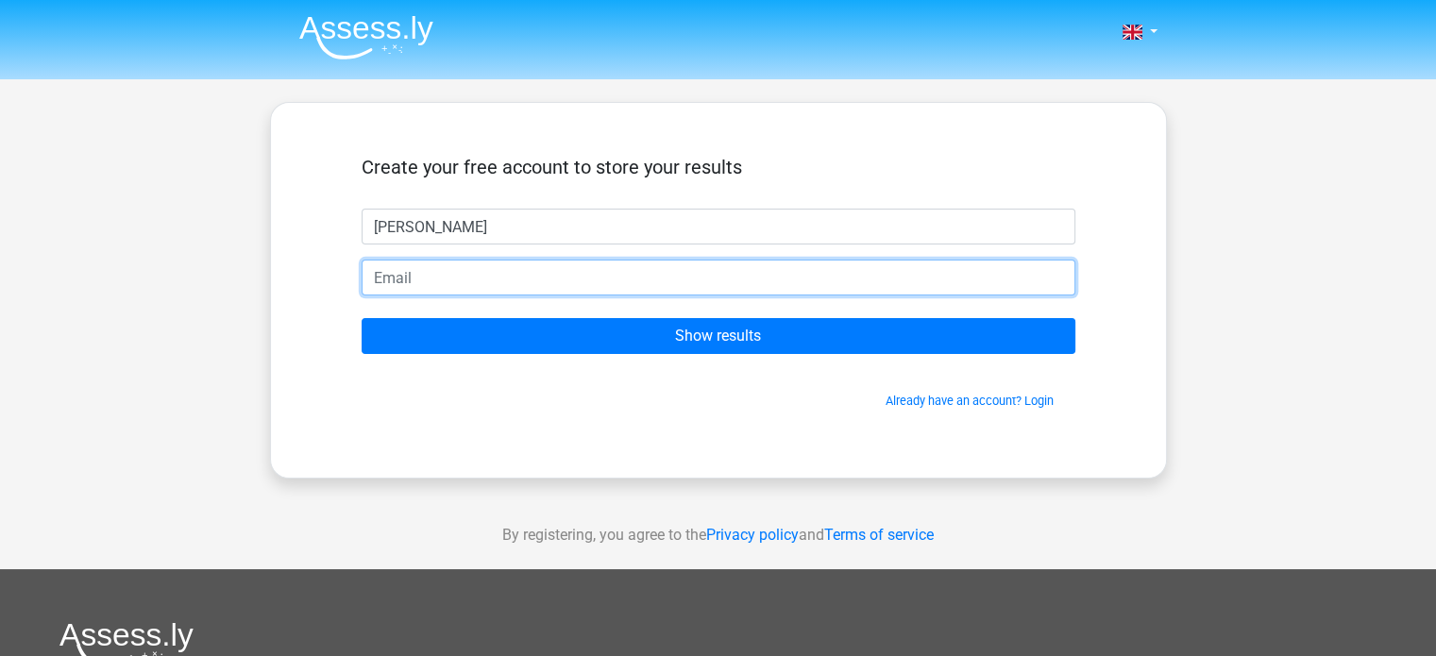
click at [650, 277] on input "email" at bounding box center [718, 278] width 714 height 36
type input "randababneh94@hotmail.com"
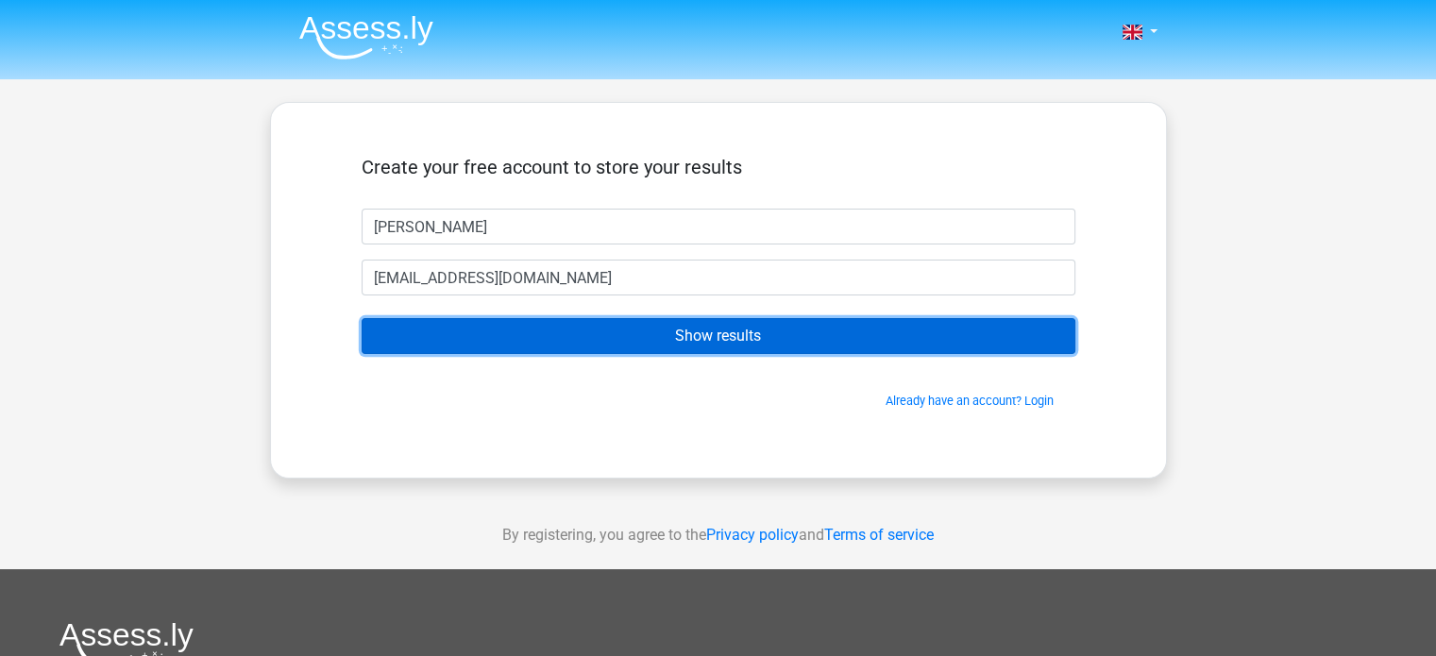
click at [627, 343] on input "Show results" at bounding box center [718, 336] width 714 height 36
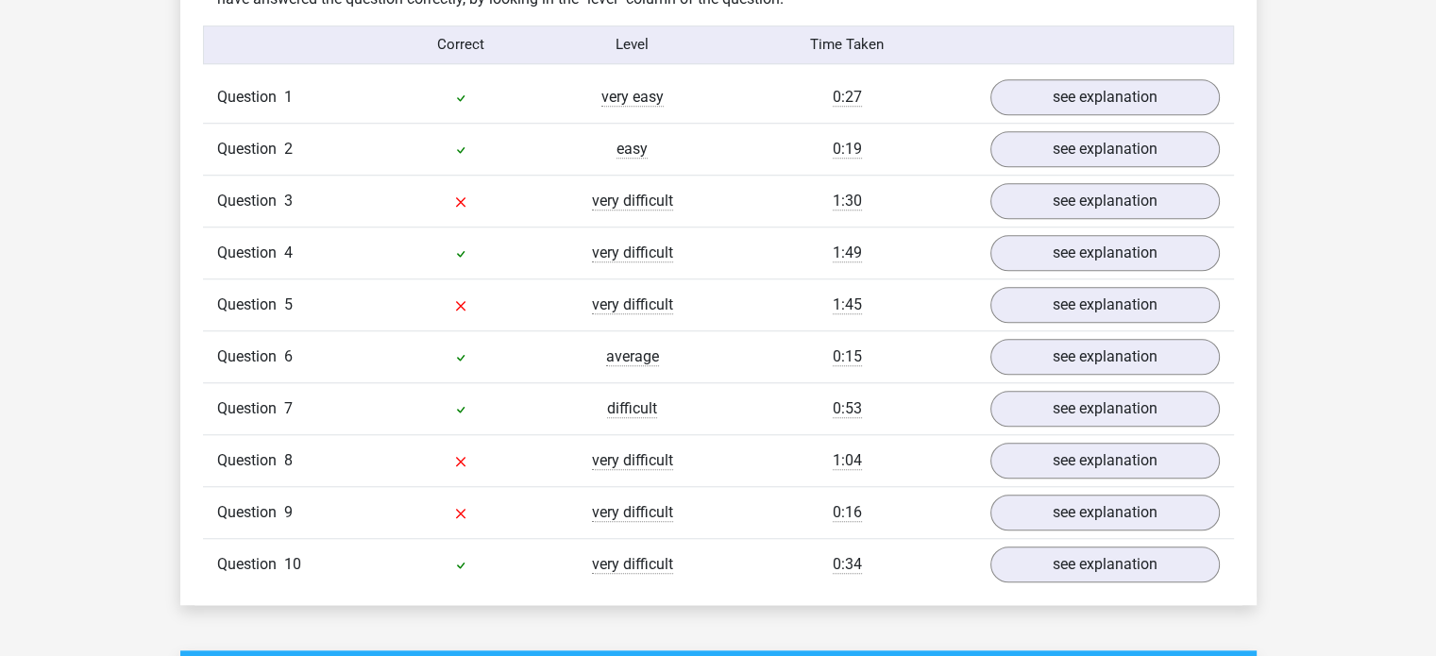
scroll to position [1512, 0]
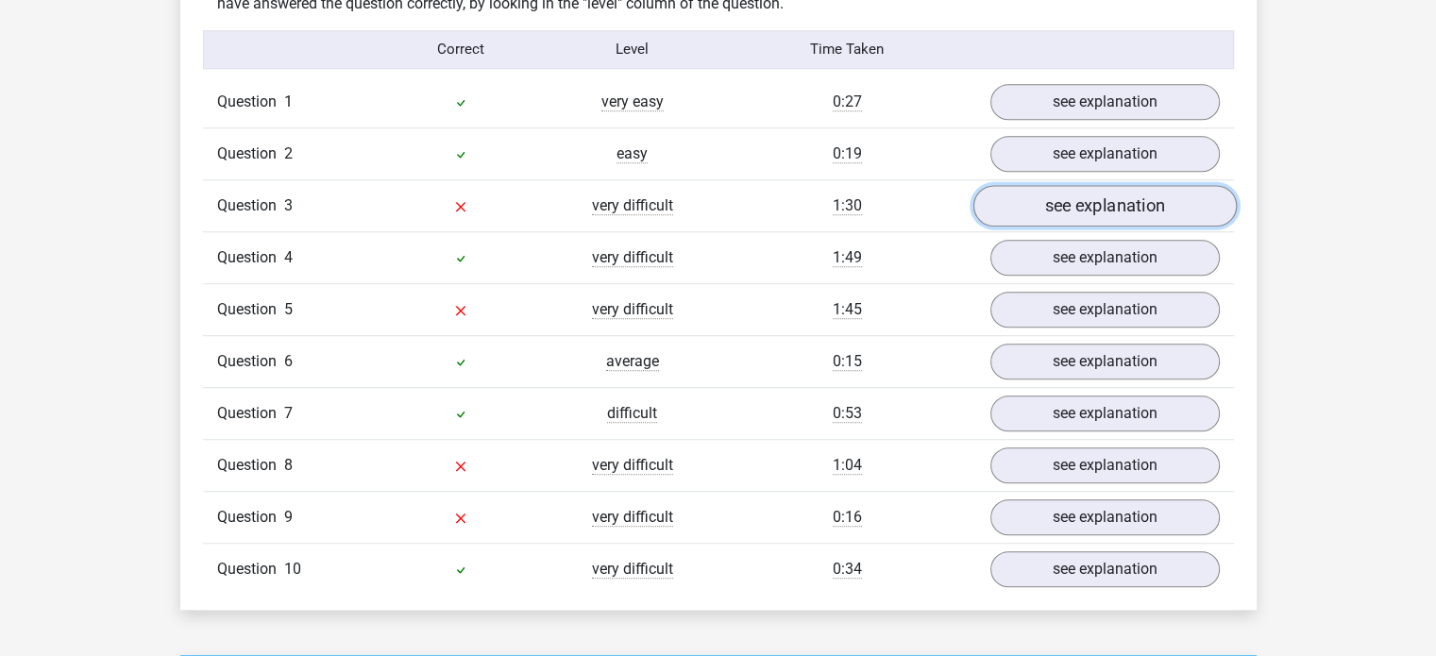
click at [1108, 202] on link "see explanation" at bounding box center [1103, 206] width 263 height 42
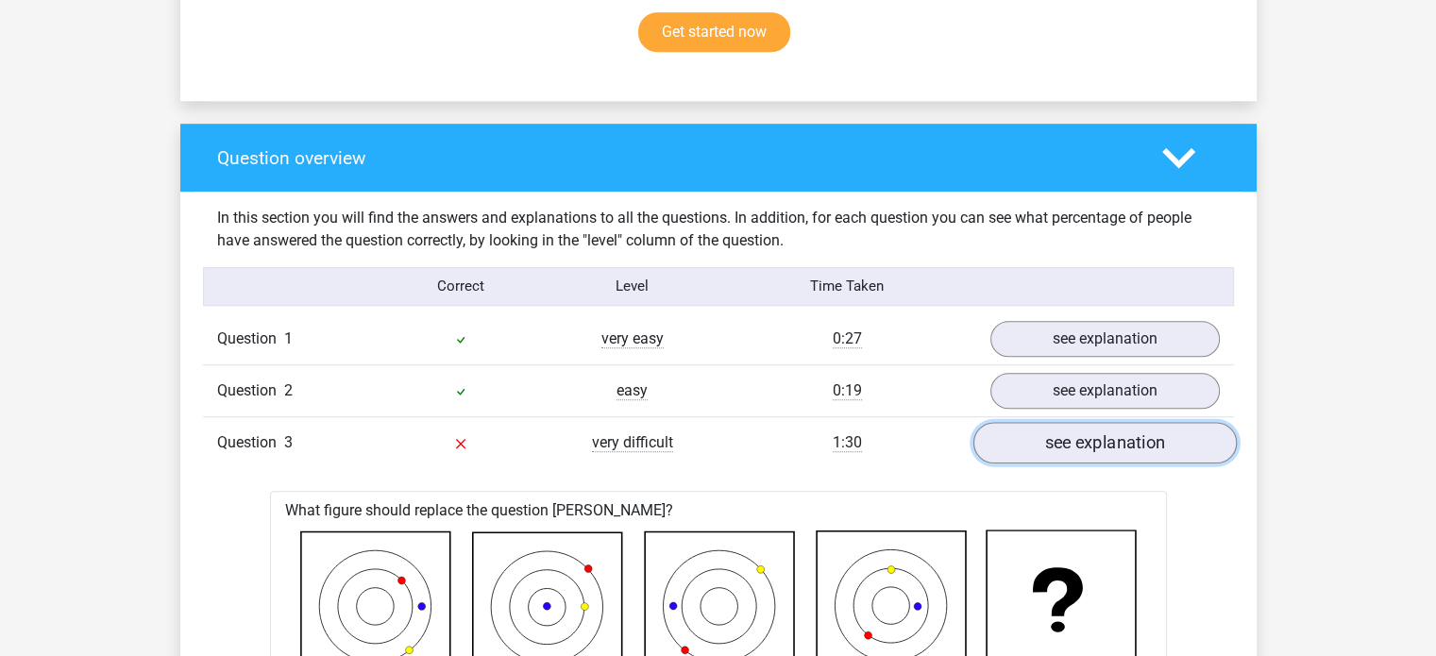
scroll to position [1274, 0]
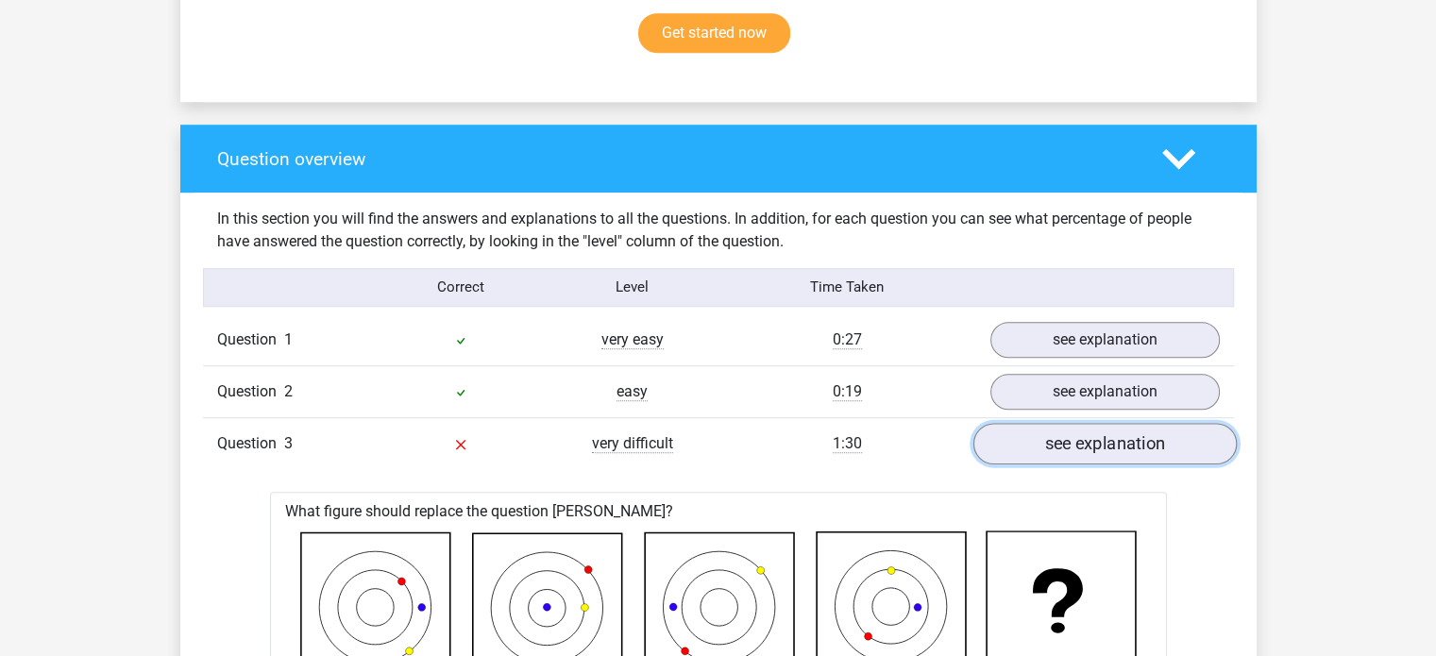
click at [1091, 434] on link "see explanation" at bounding box center [1103, 444] width 263 height 42
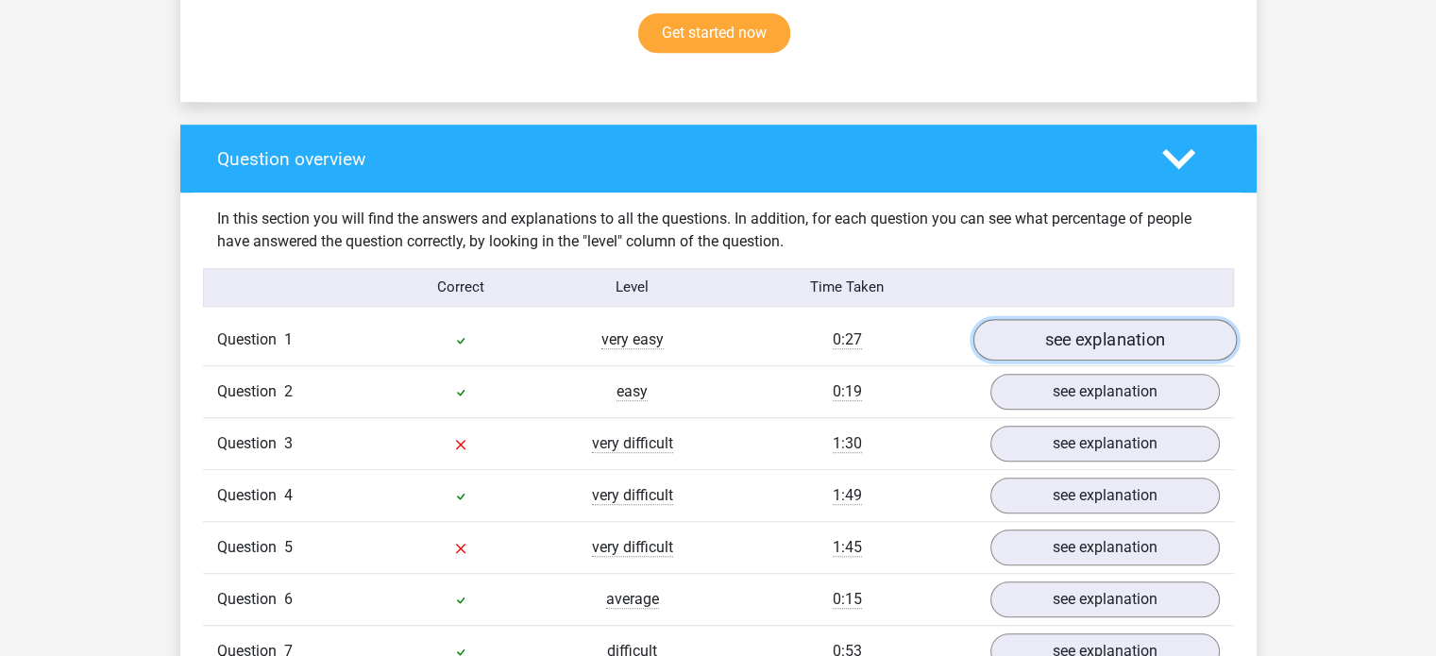
click at [1123, 344] on link "see explanation" at bounding box center [1103, 340] width 263 height 42
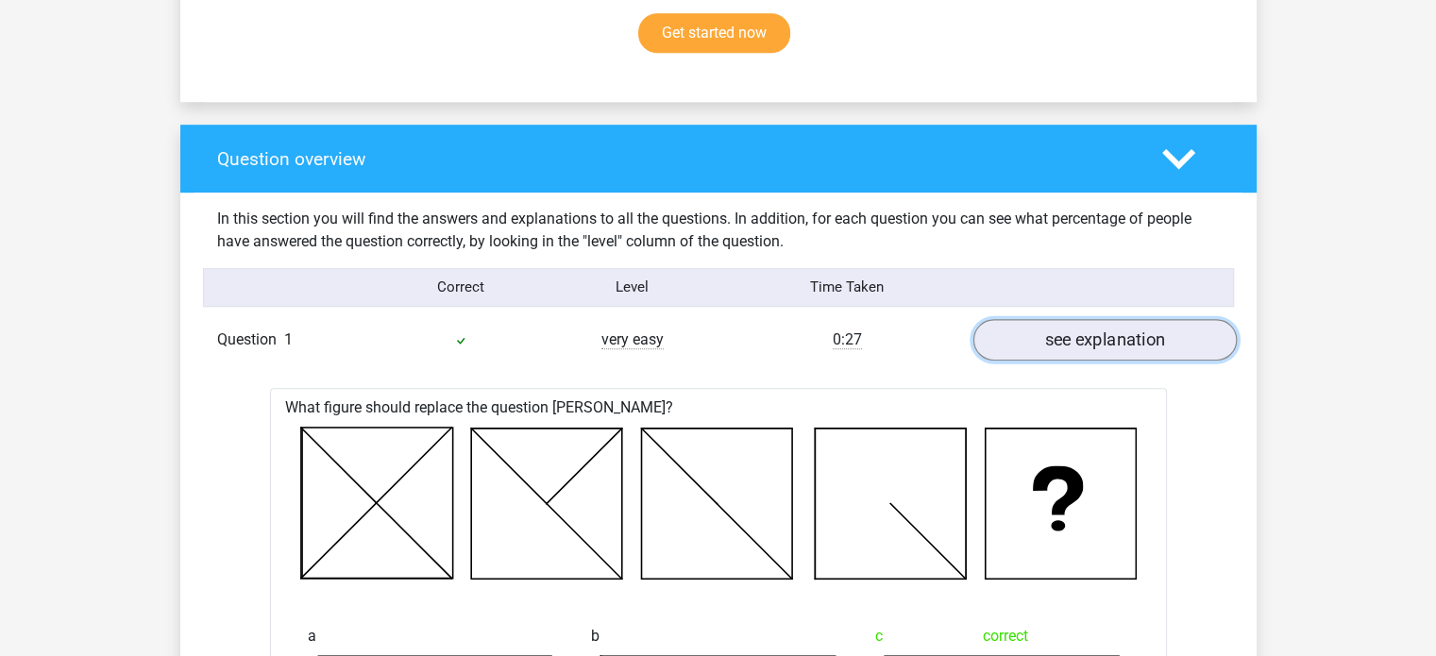
click at [1143, 339] on link "see explanation" at bounding box center [1103, 340] width 263 height 42
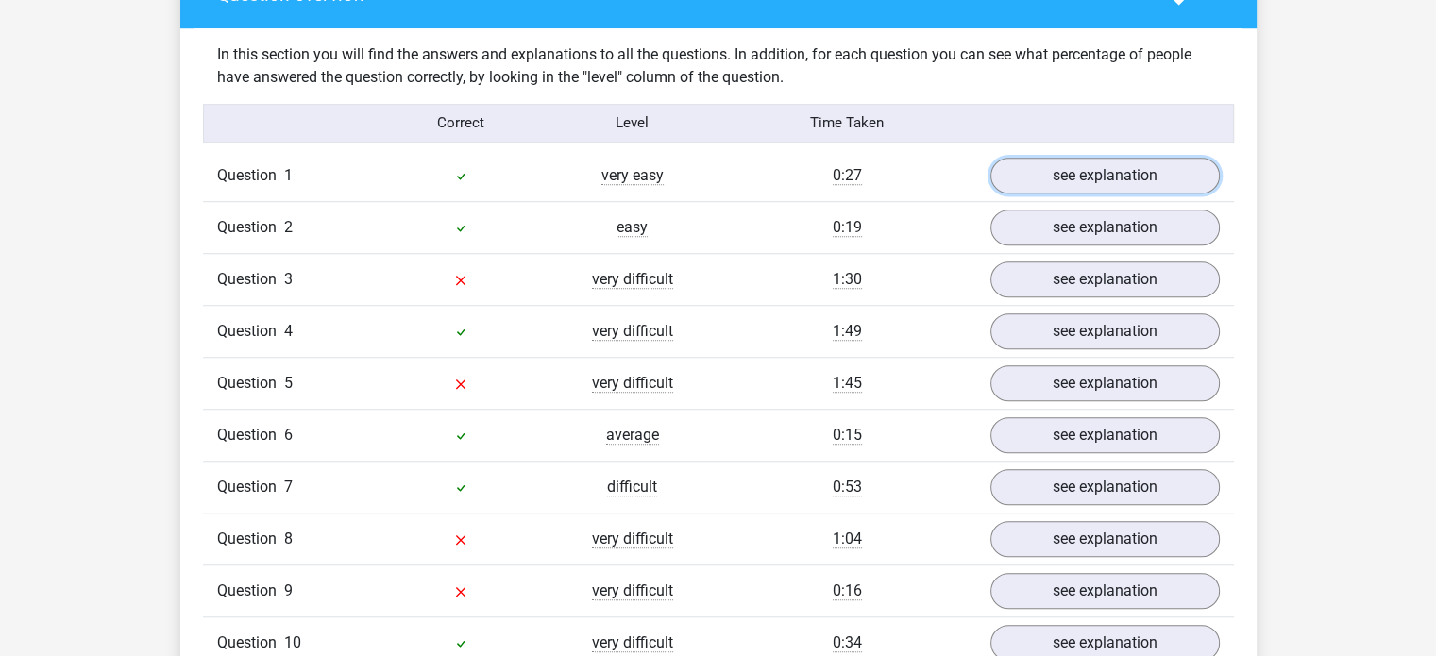
scroll to position [1438, 0]
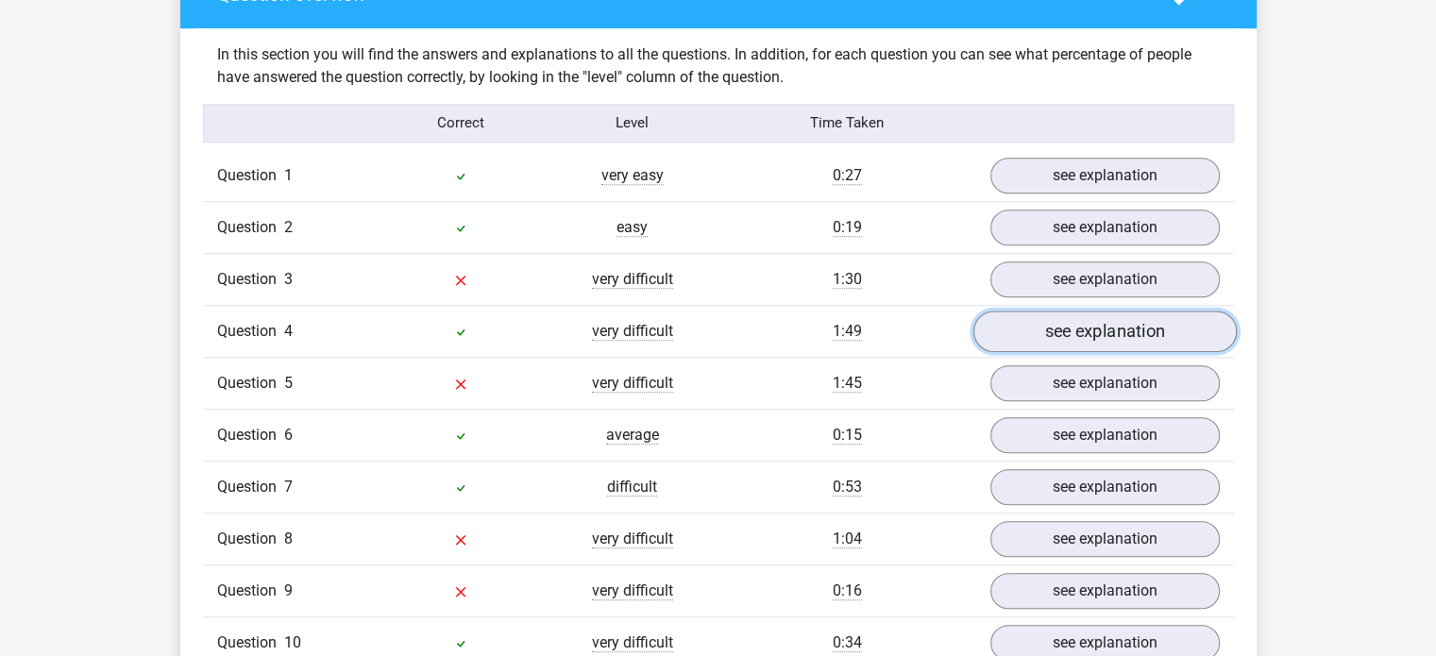
click at [1123, 339] on link "see explanation" at bounding box center [1103, 332] width 263 height 42
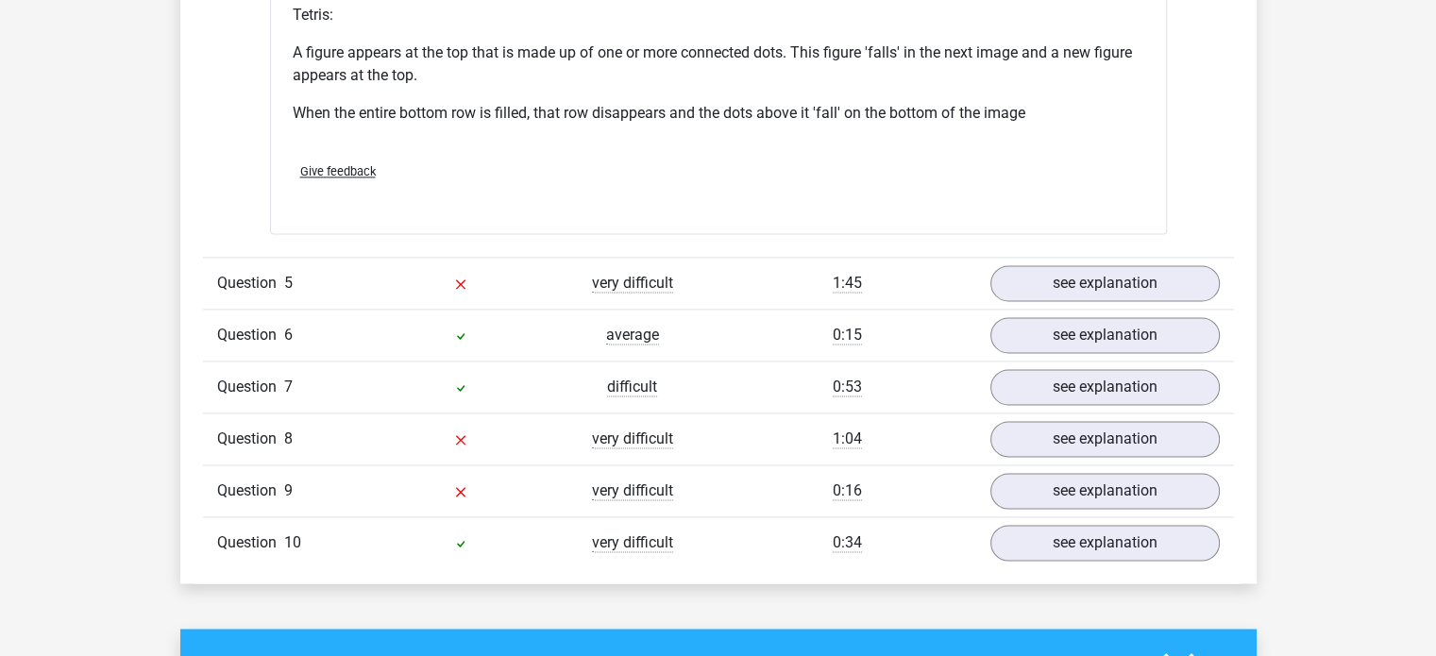
scroll to position [2670, 0]
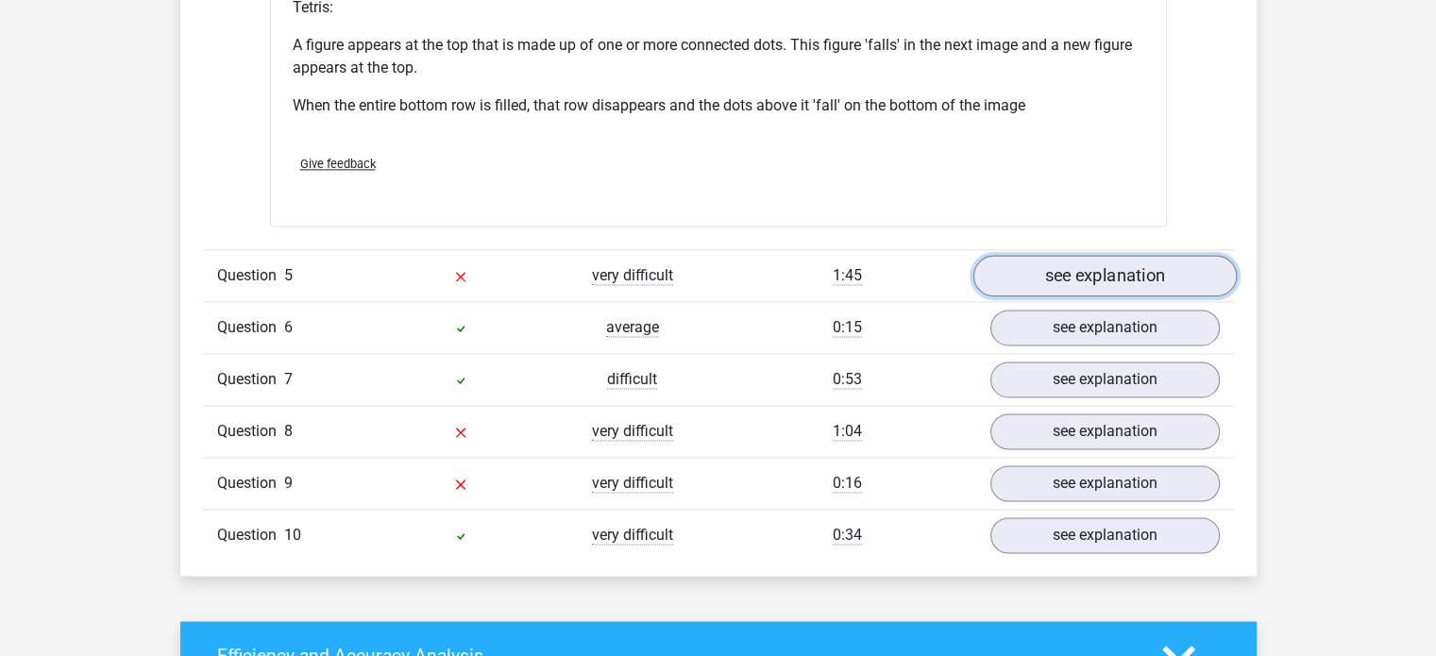
click at [1046, 279] on link "see explanation" at bounding box center [1103, 277] width 263 height 42
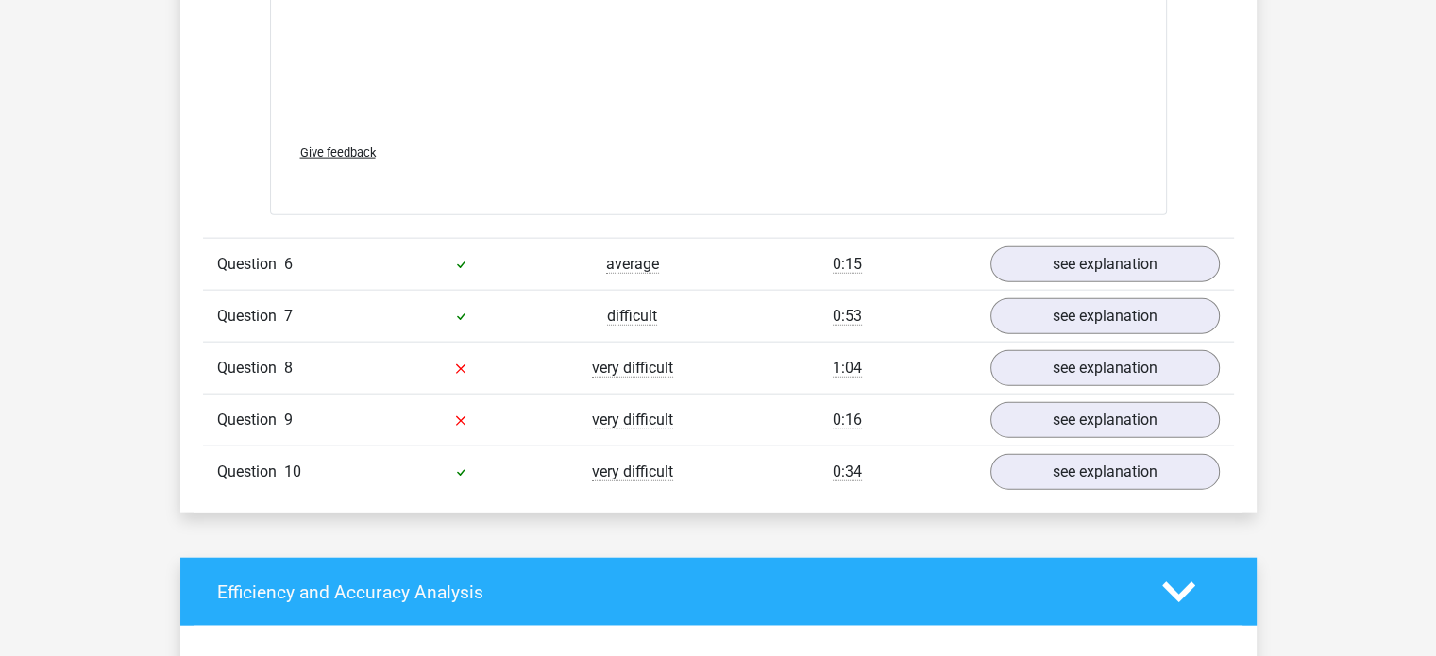
scroll to position [4315, 0]
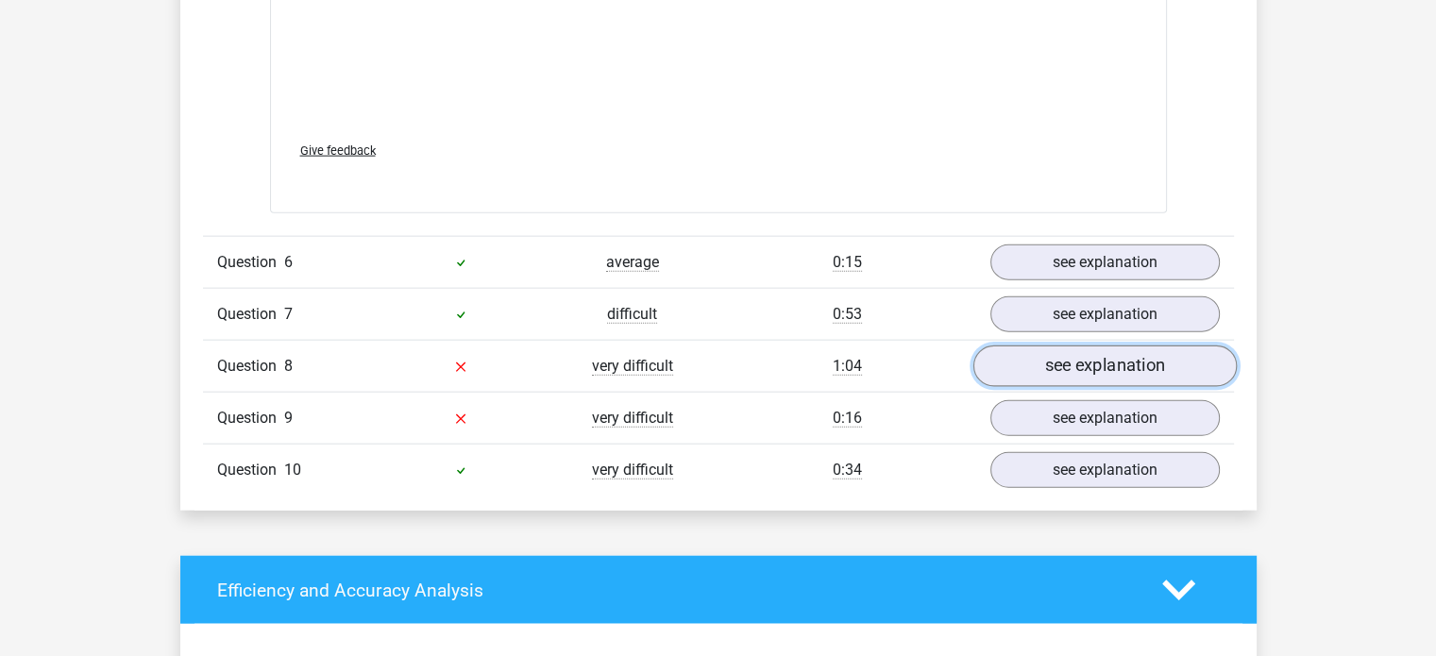
click at [1049, 366] on link "see explanation" at bounding box center [1103, 366] width 263 height 42
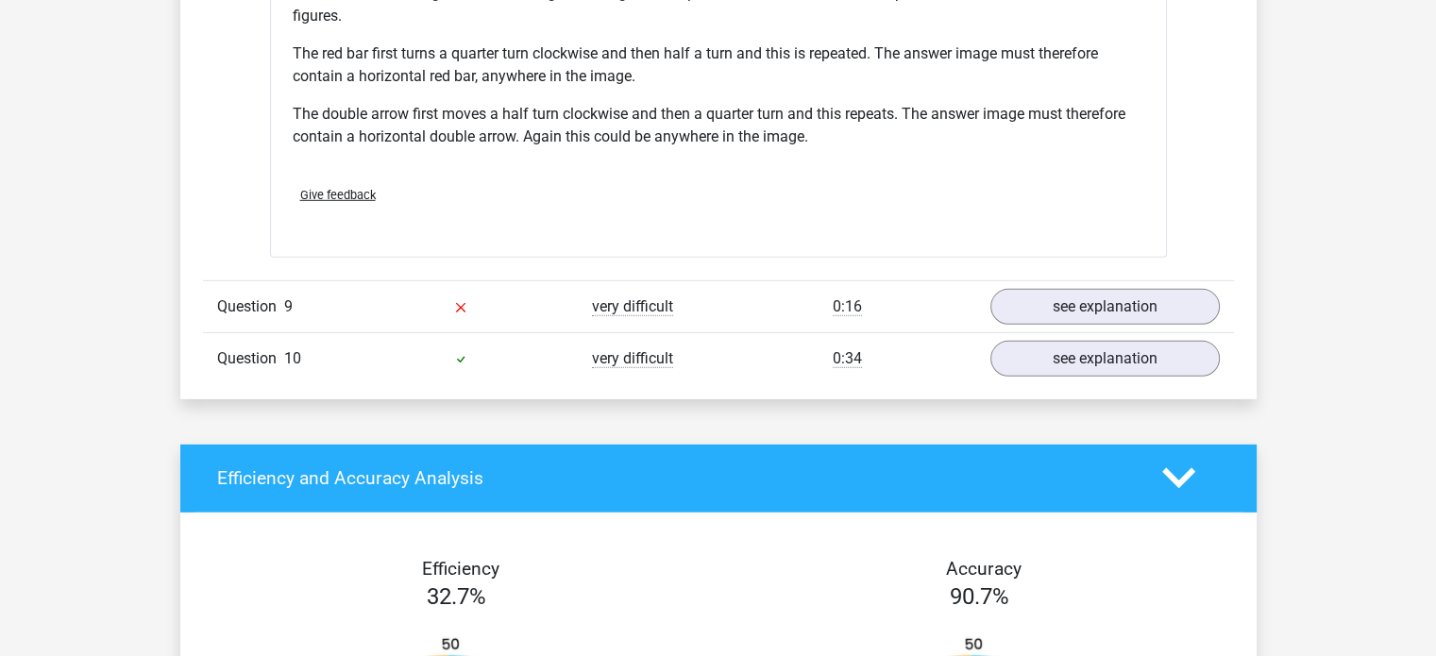
scroll to position [5623, 0]
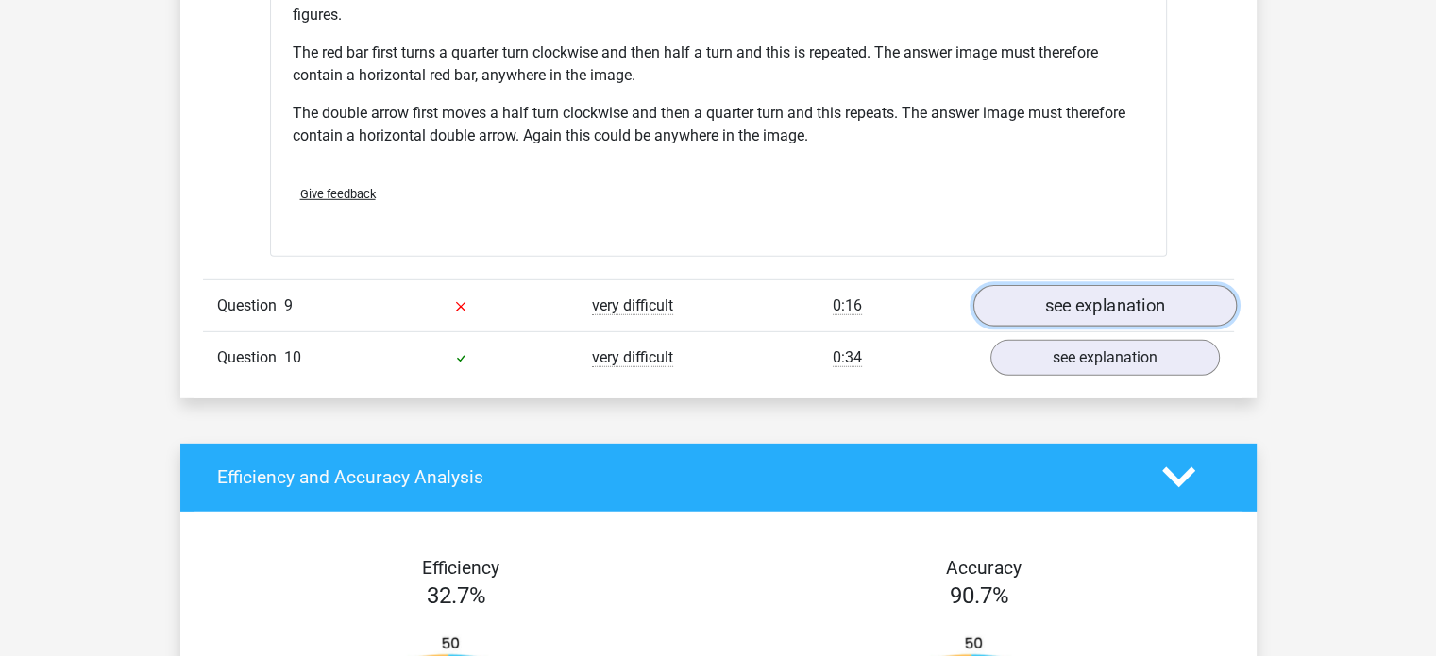
click at [1151, 297] on link "see explanation" at bounding box center [1103, 306] width 263 height 42
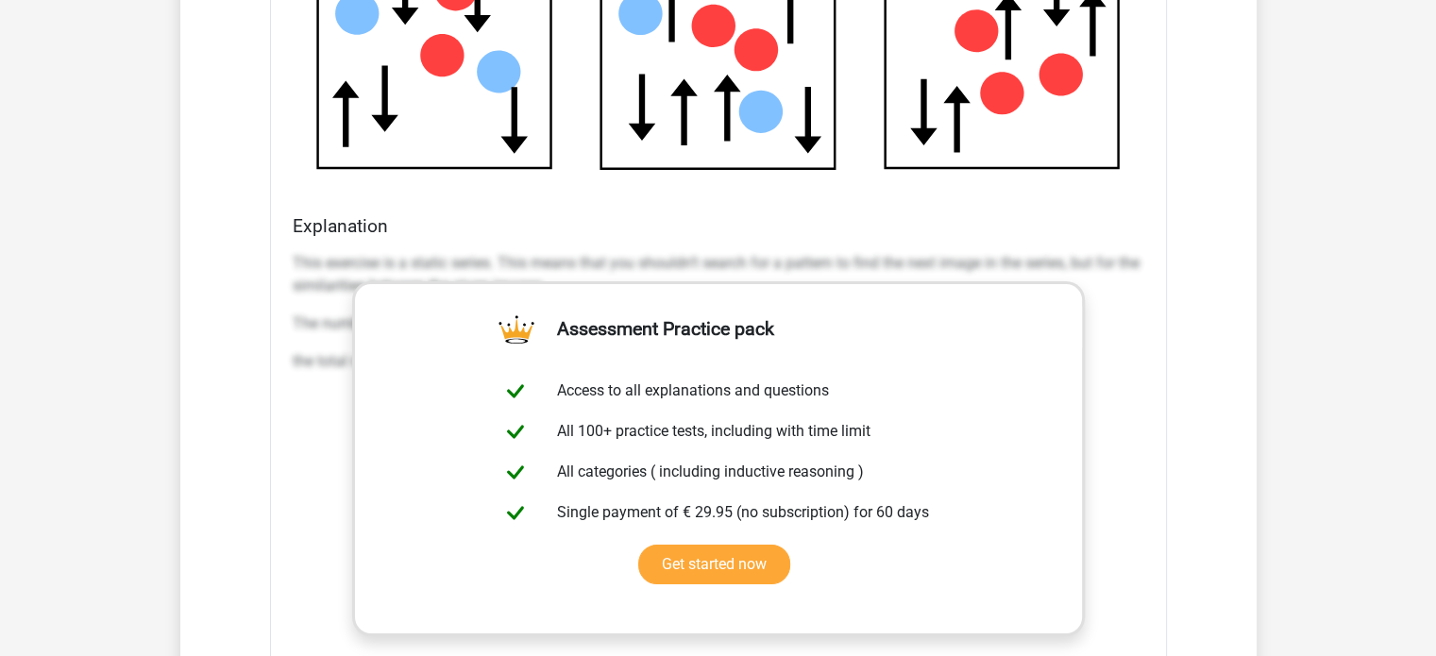
scroll to position [6518, 0]
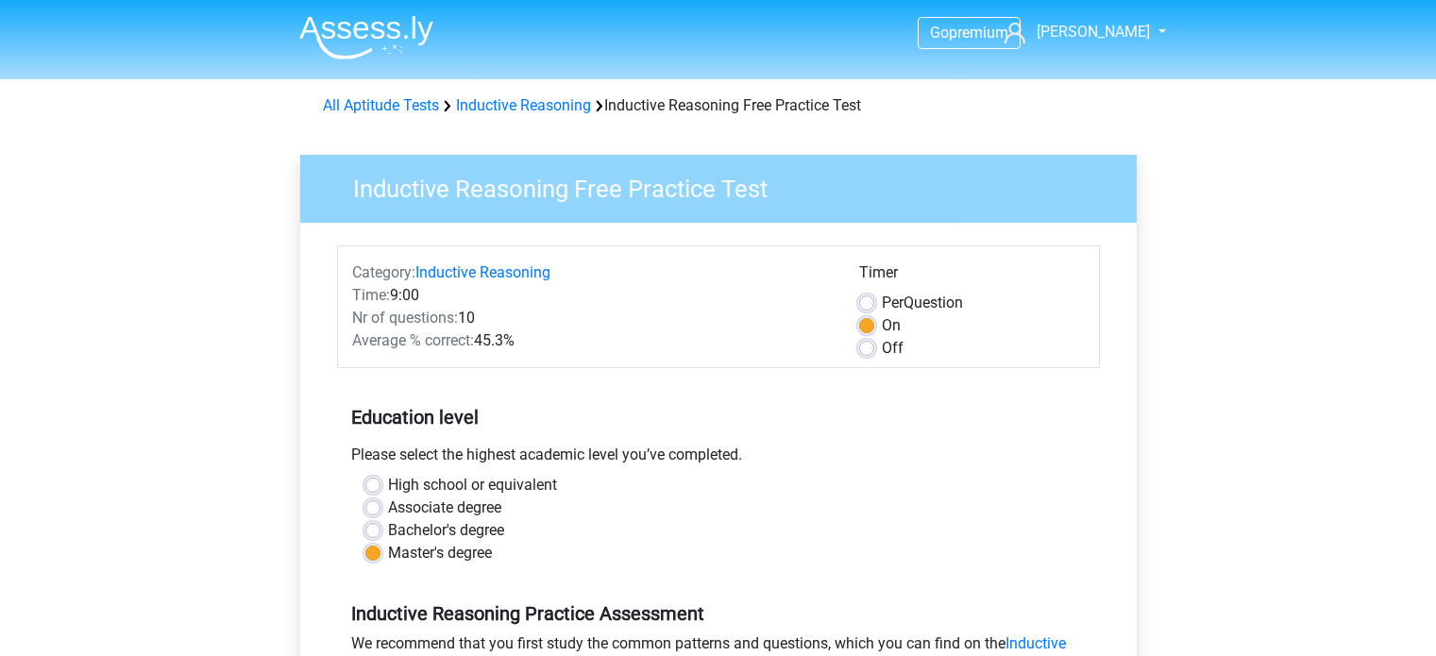
scroll to position [404, 0]
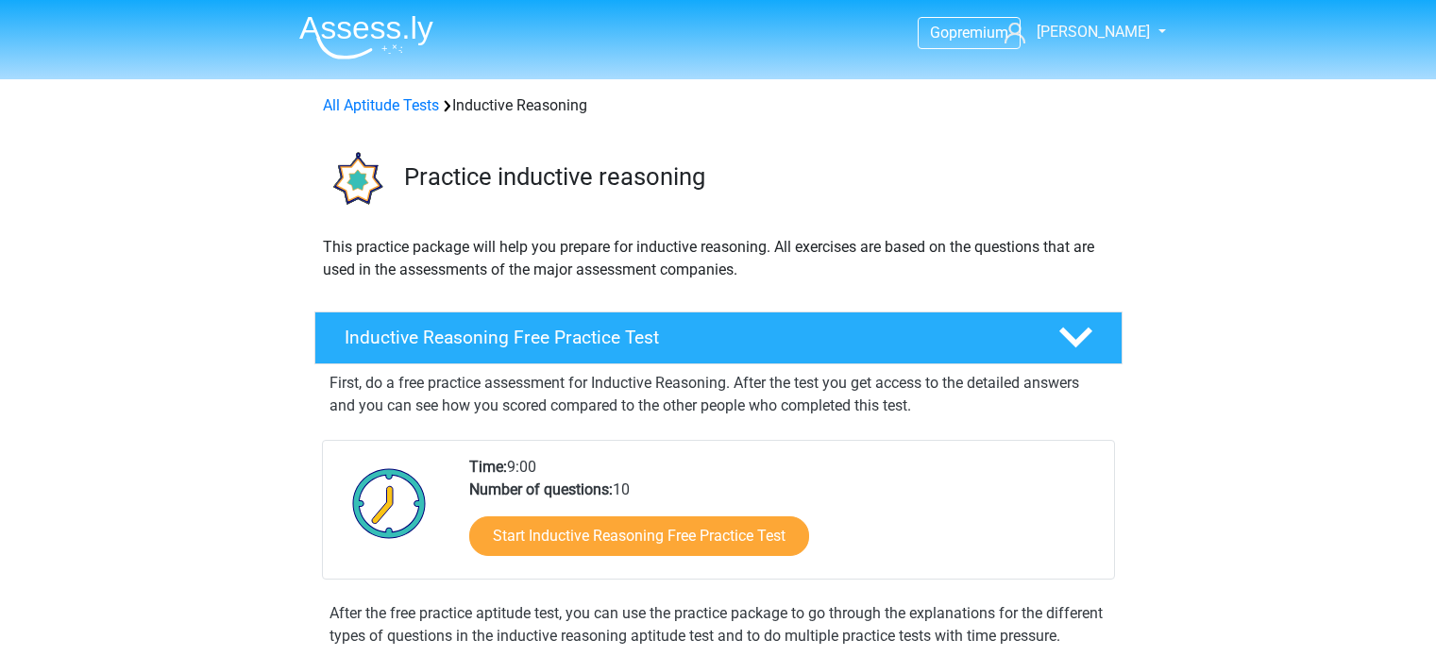
scroll to position [75, 0]
